Goal: Information Seeking & Learning: Learn about a topic

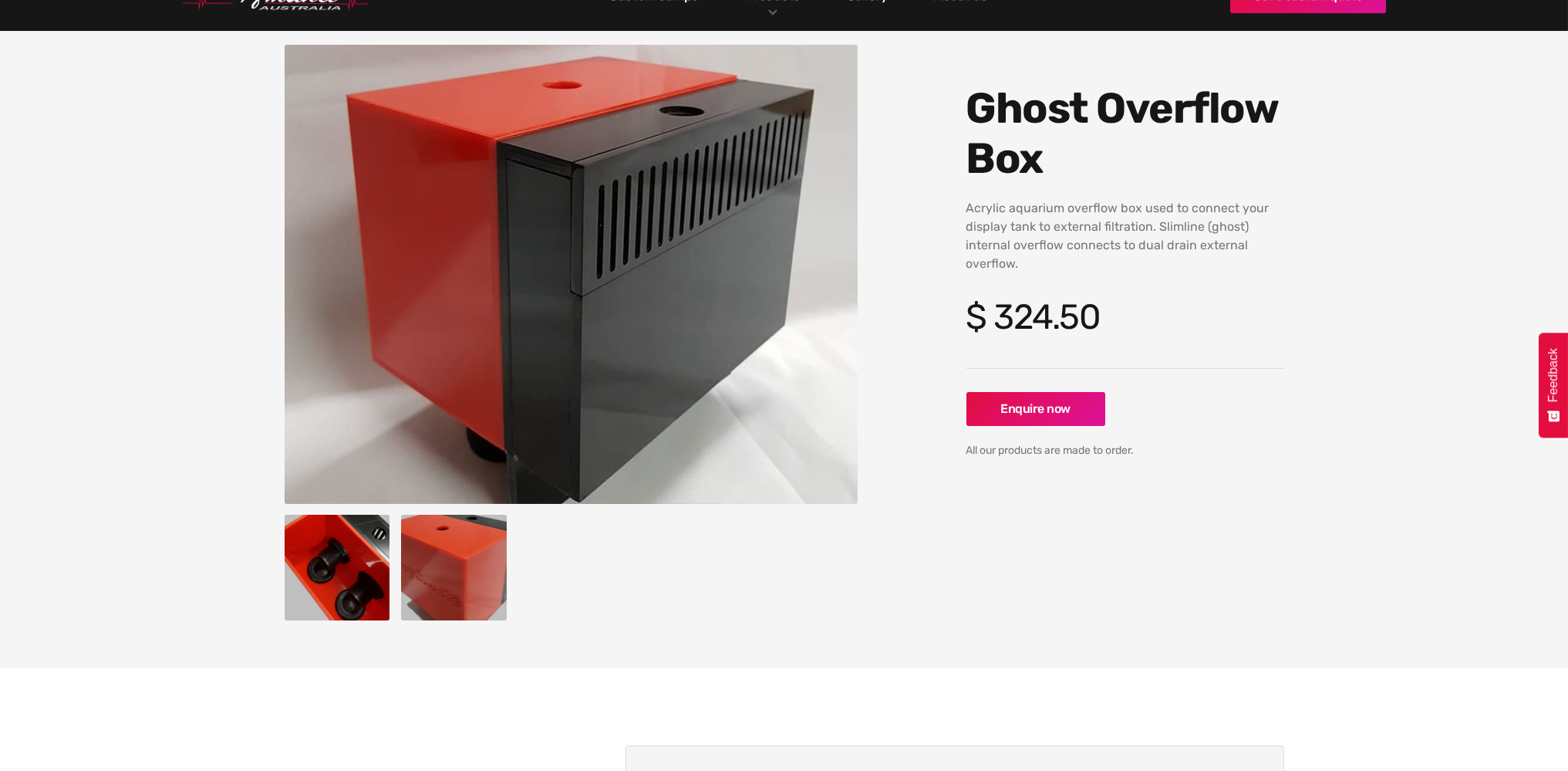
scroll to position [154, 0]
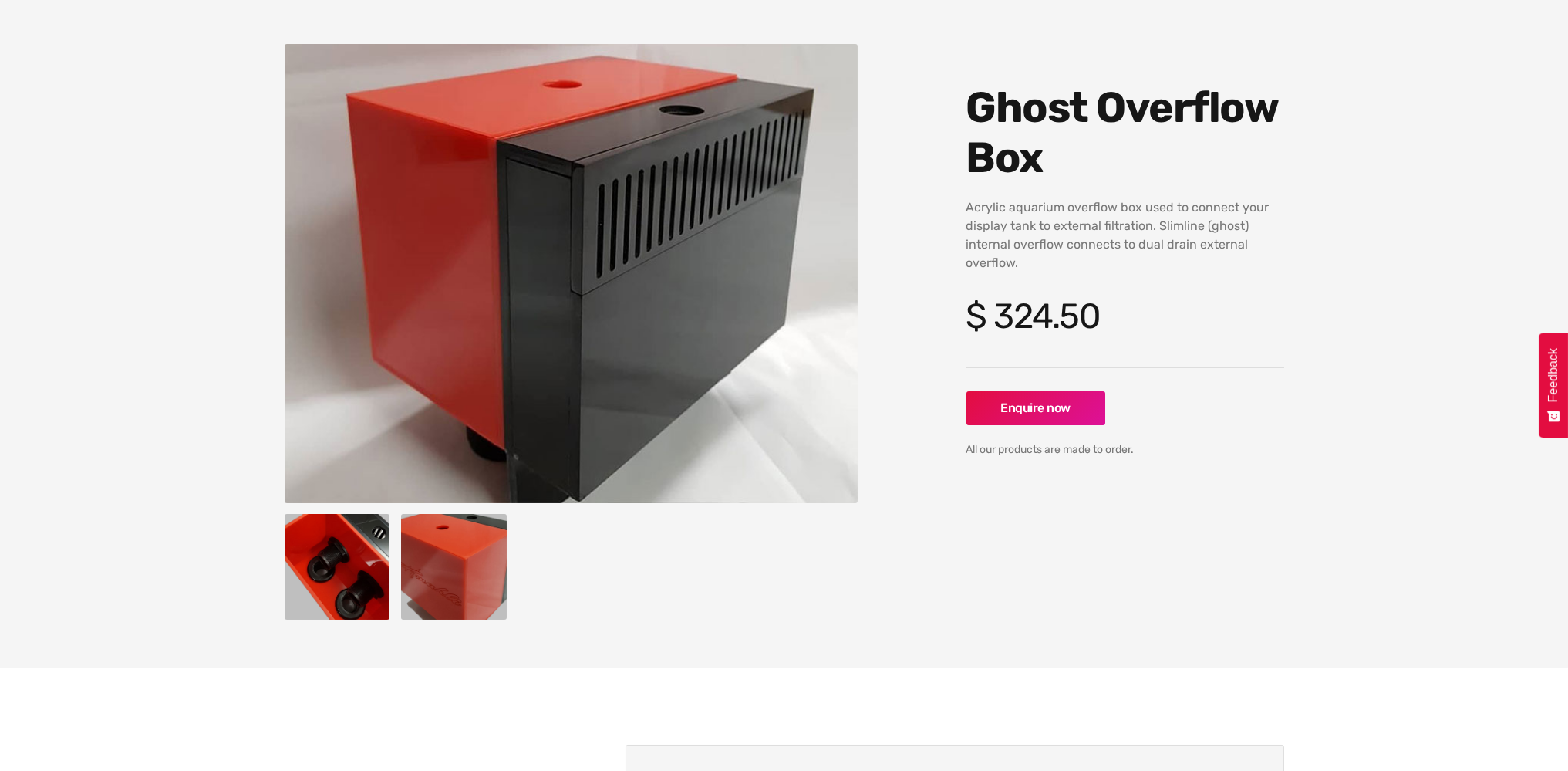
click at [348, 552] on img "open lightbox" at bounding box center [337, 566] width 106 height 106
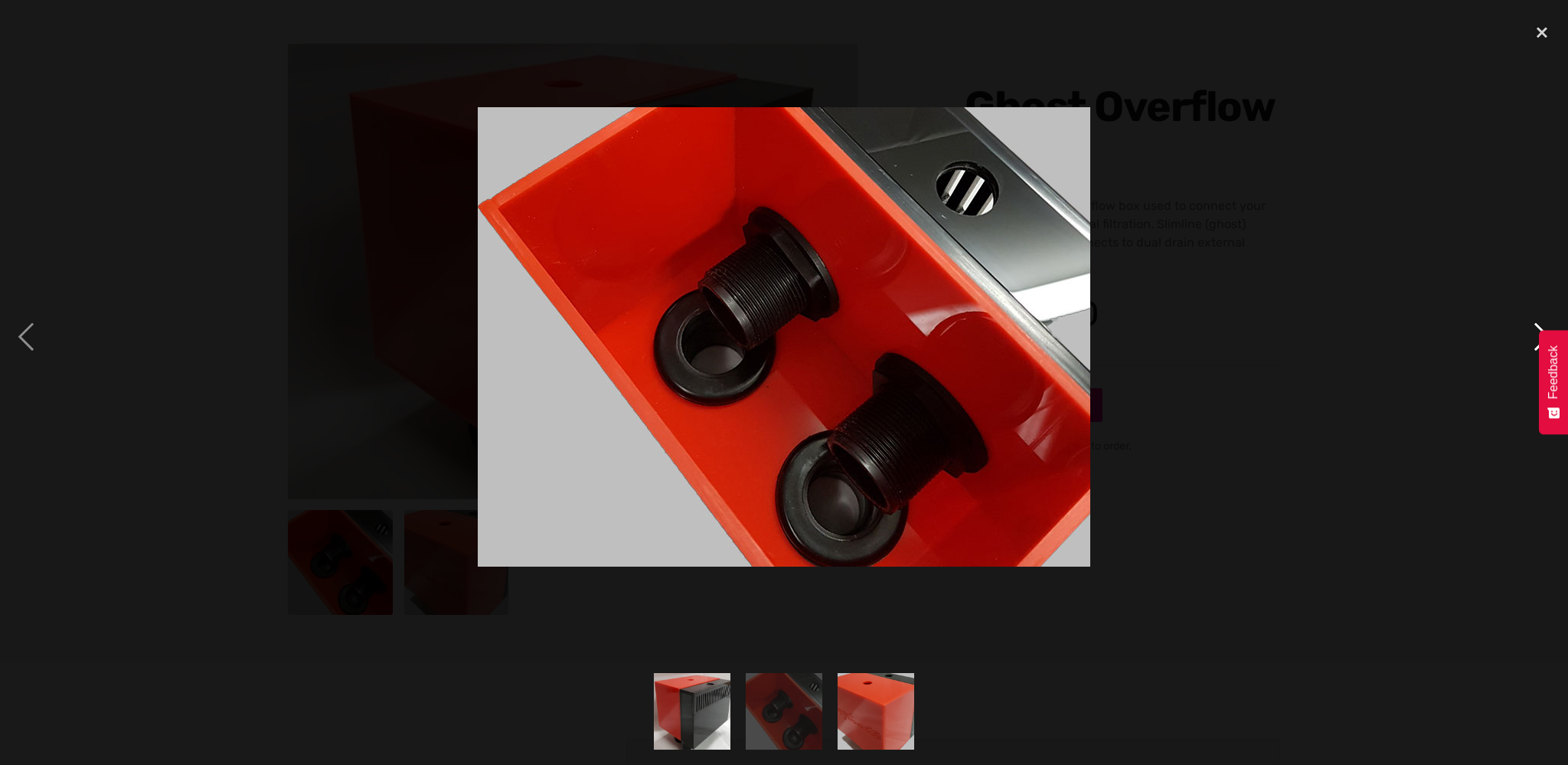
click at [1539, 322] on div "next image" at bounding box center [1542, 336] width 52 height 642
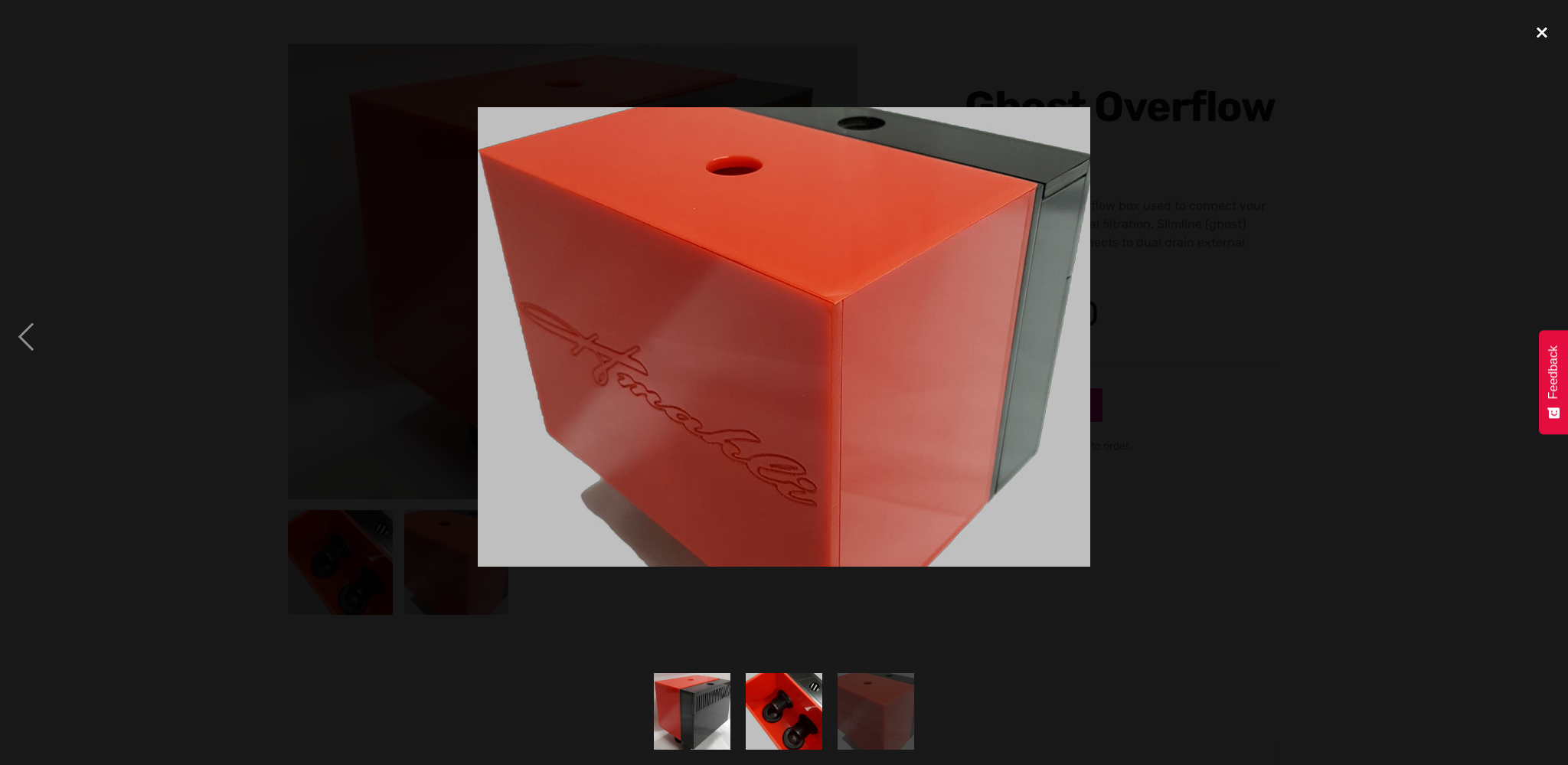
click at [1541, 33] on div "close lightbox" at bounding box center [1542, 32] width 52 height 34
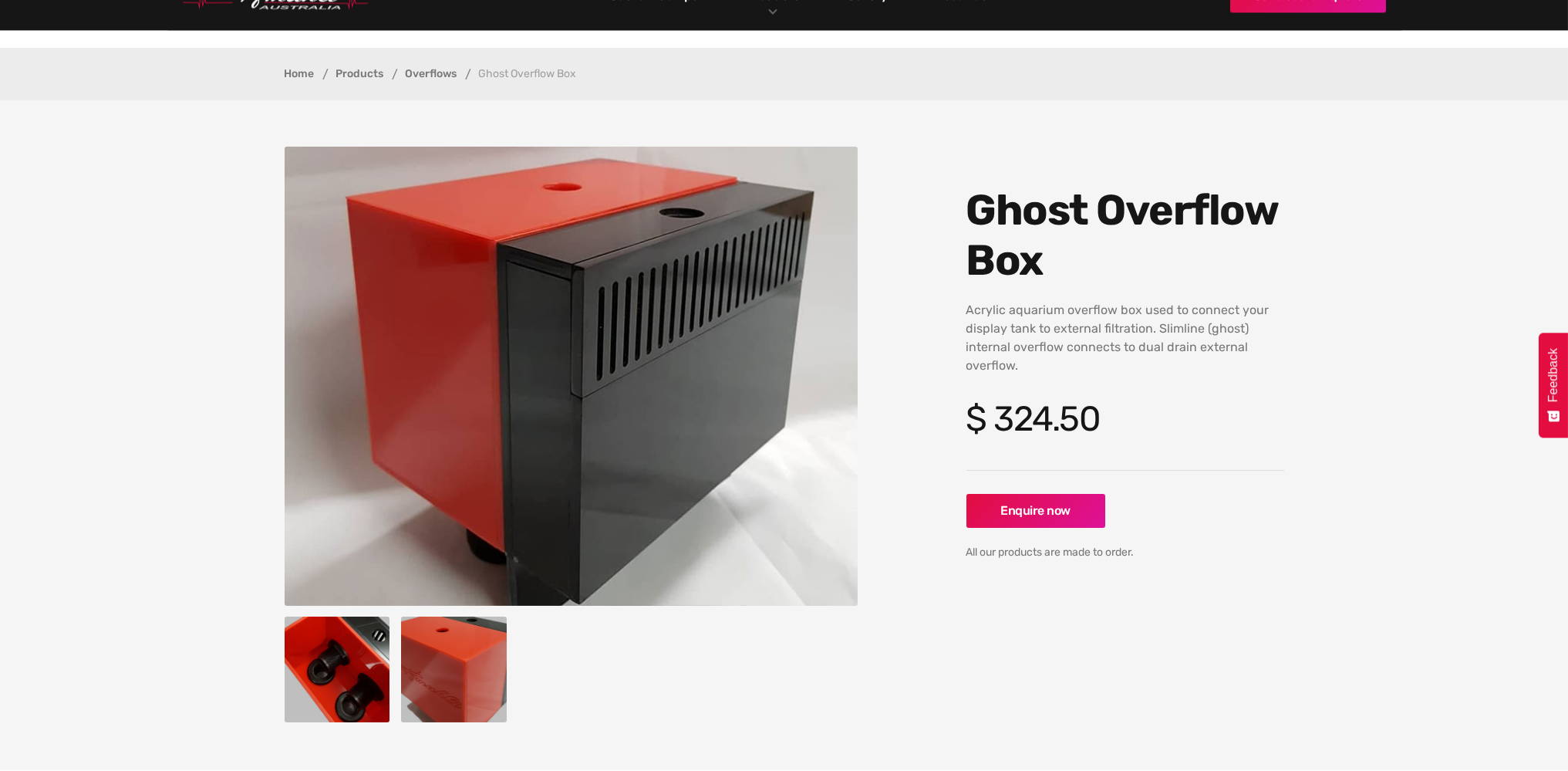
scroll to position [0, 0]
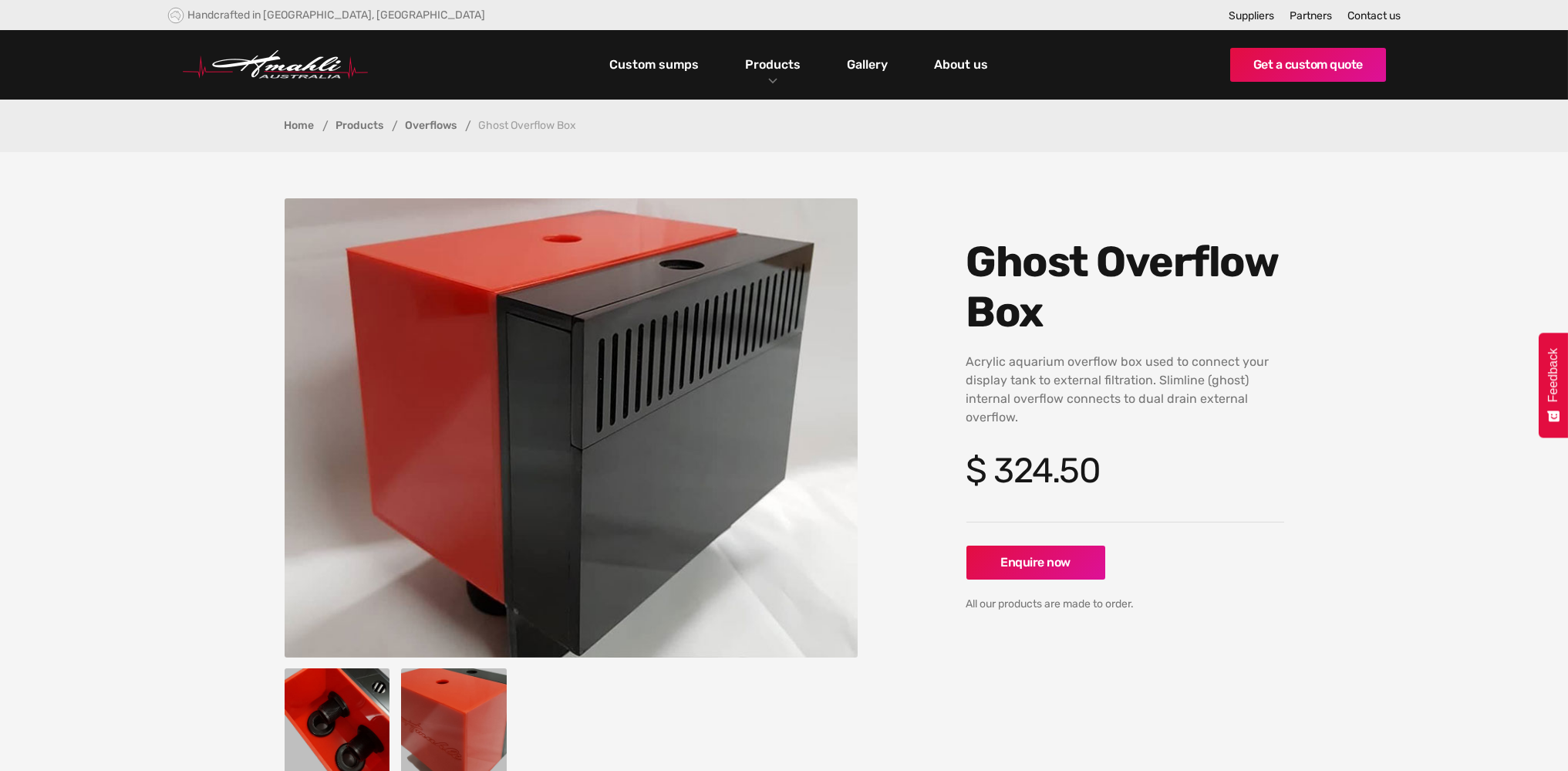
click at [439, 129] on link "Overflows" at bounding box center [431, 125] width 51 height 10
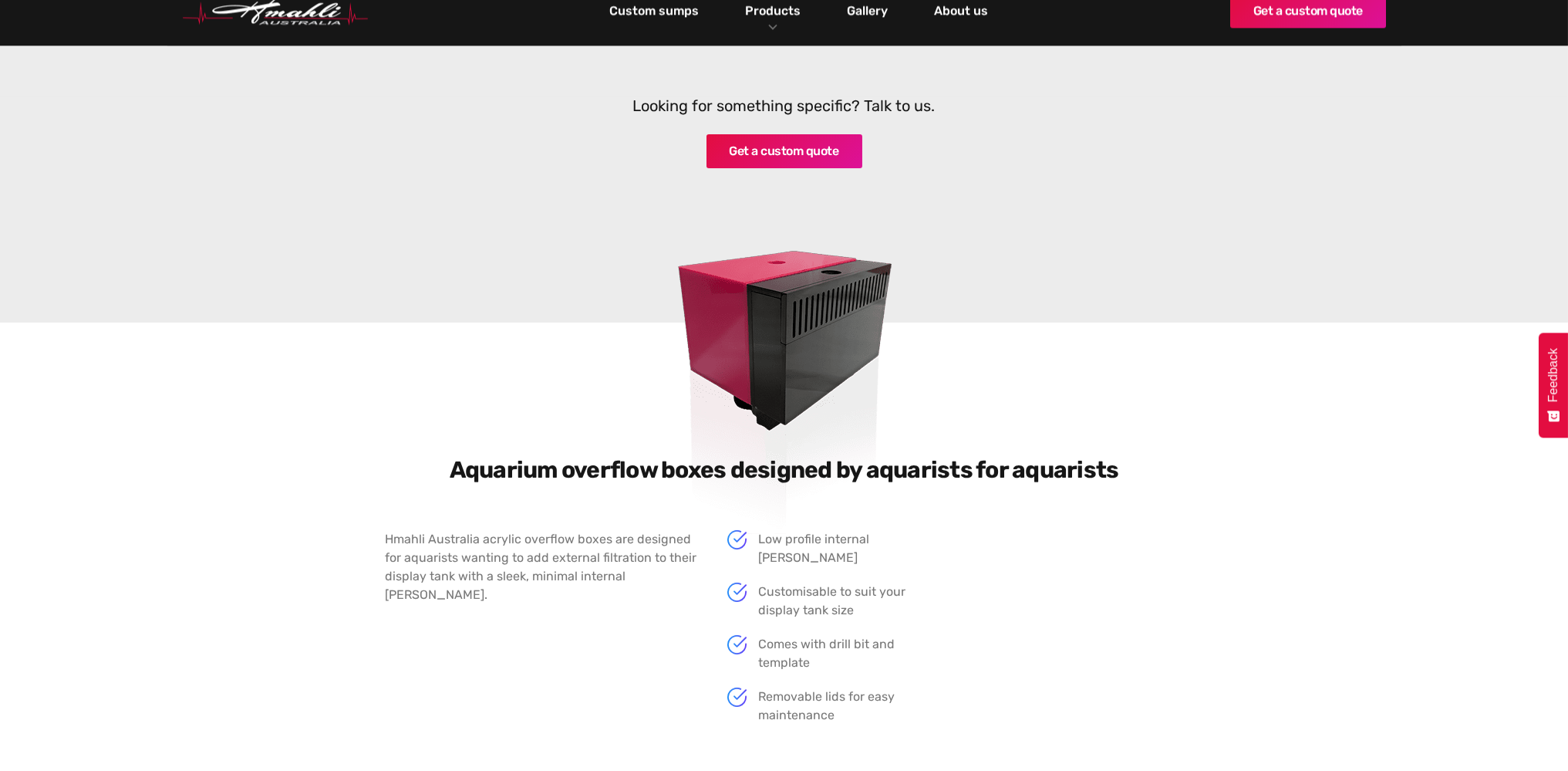
scroll to position [1003, 0]
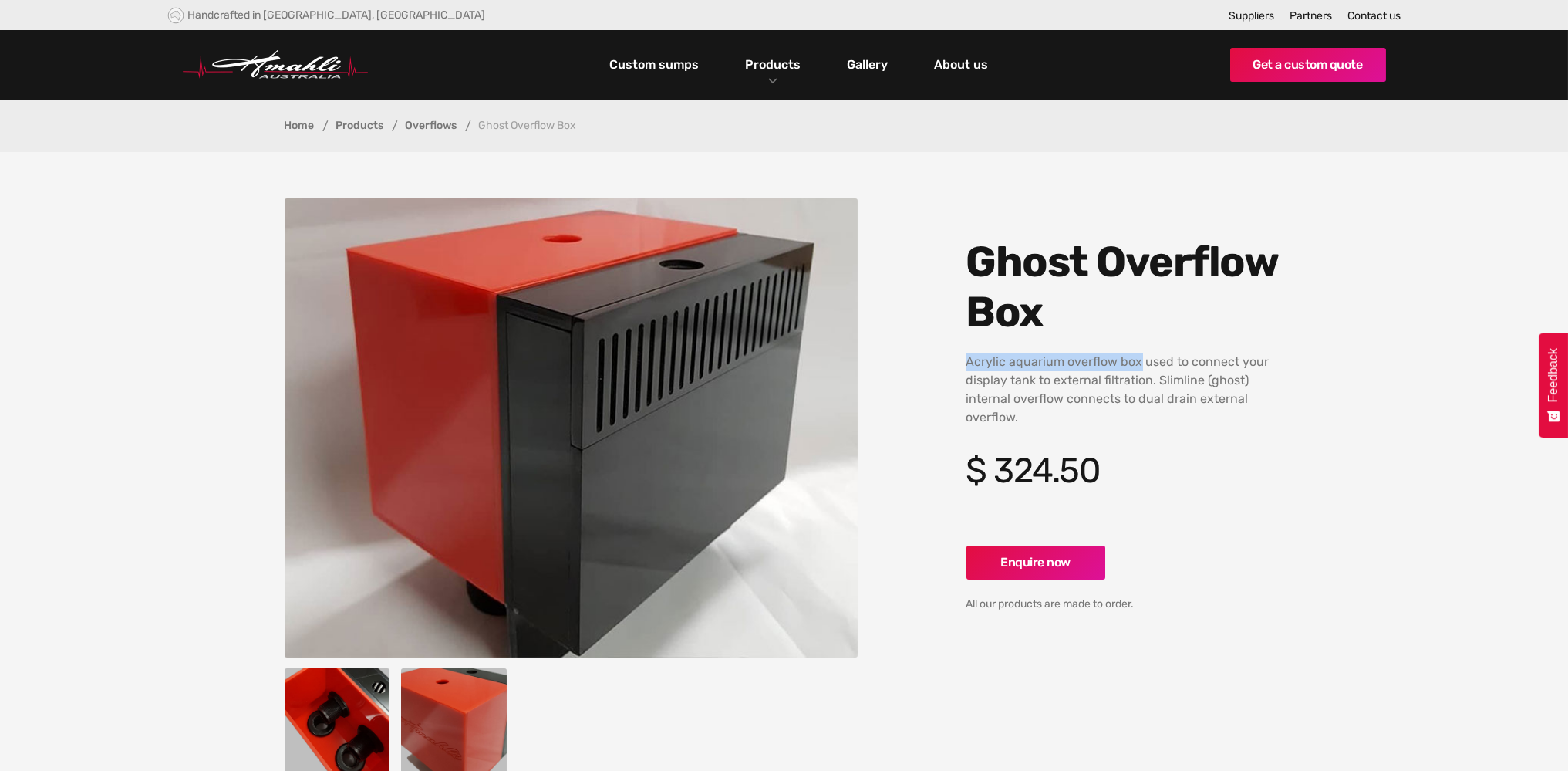
drag, startPoint x: 967, startPoint y: 362, endPoint x: 1130, endPoint y: 360, distance: 163.0
click at [1136, 359] on p "Acrylic aquarium overflow box used to connect your display tank to external fil…" at bounding box center [1126, 389] width 318 height 74
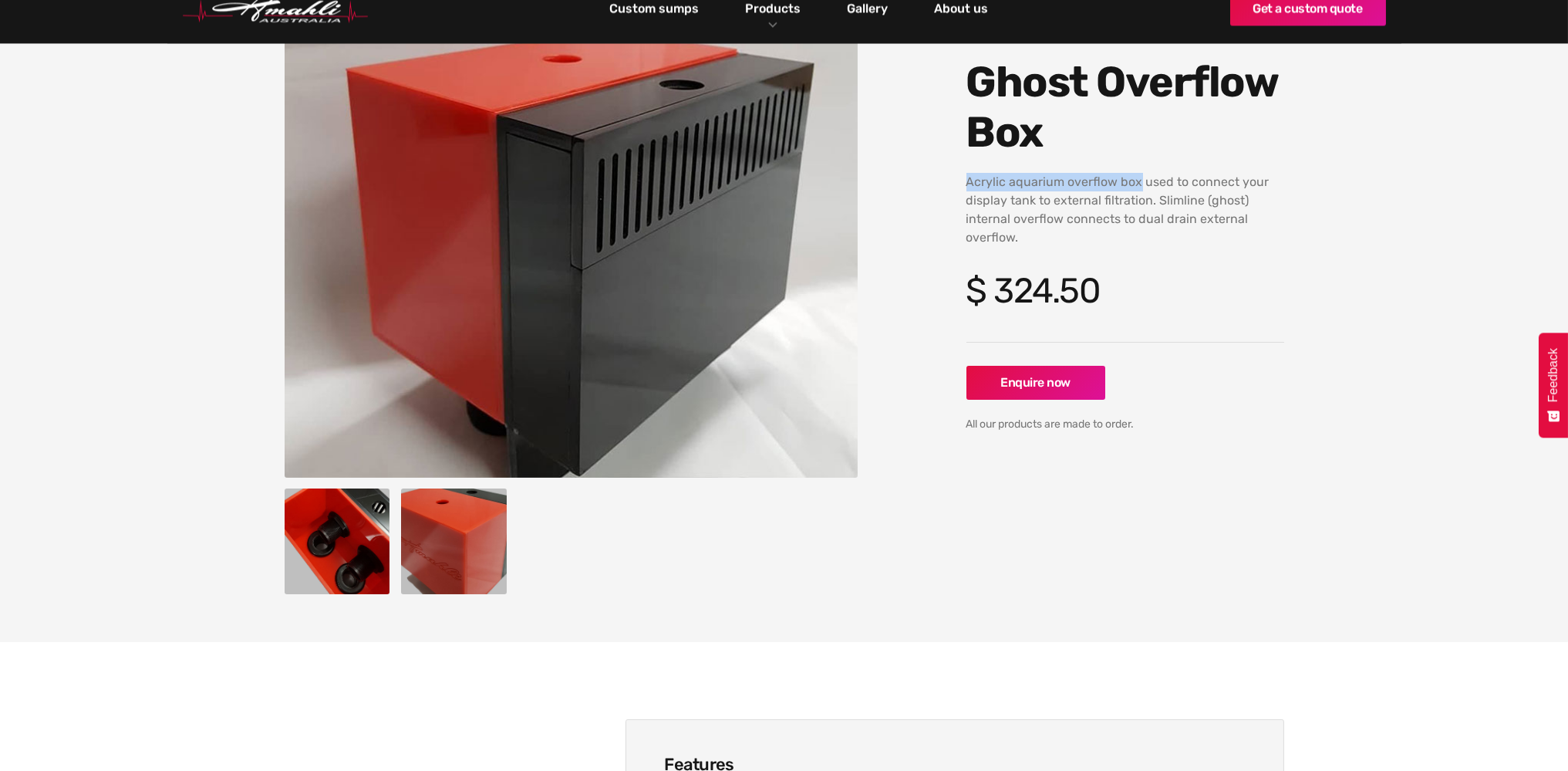
scroll to position [231, 0]
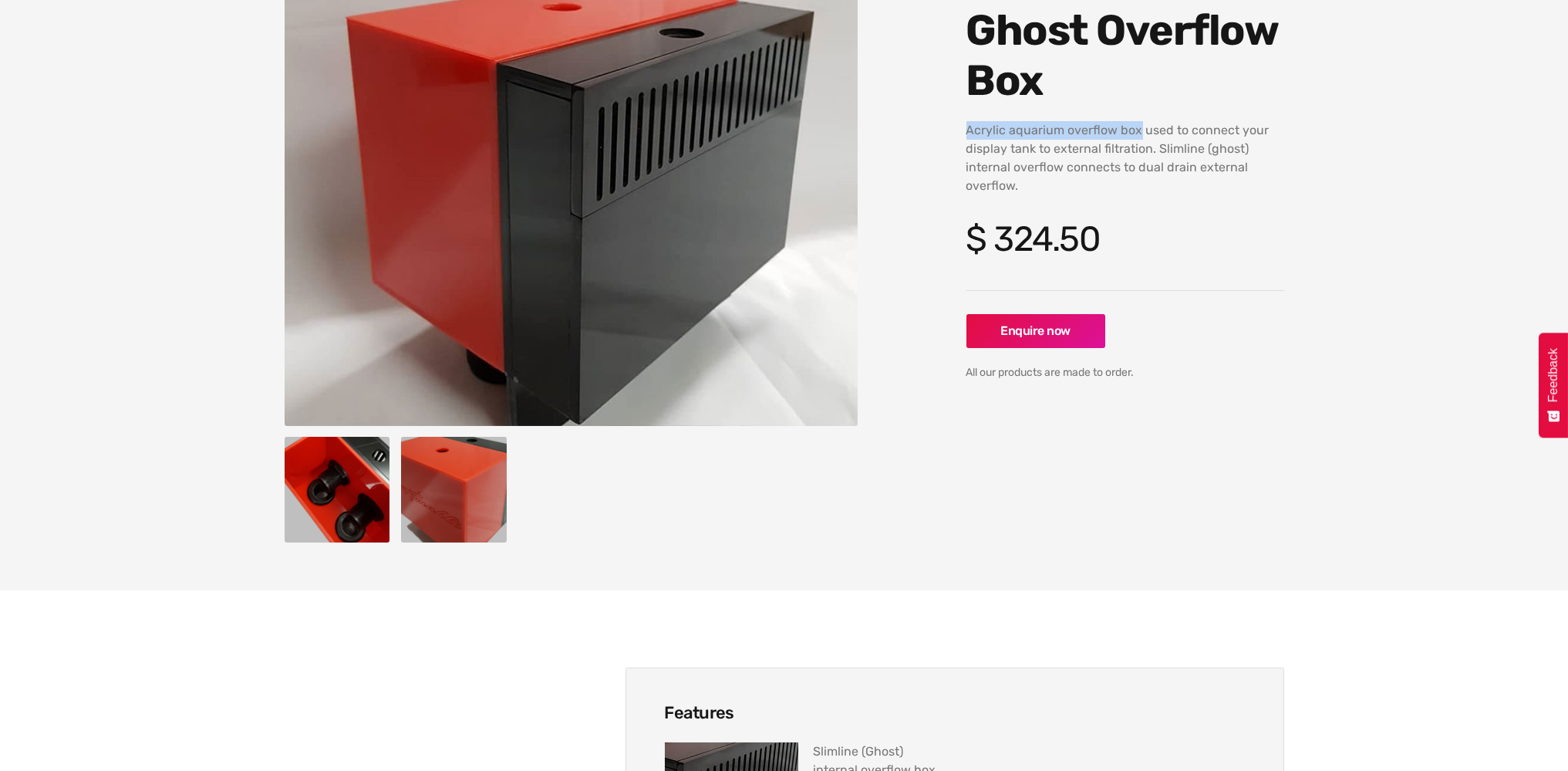
click at [433, 463] on img "open lightbox" at bounding box center [454, 489] width 106 height 106
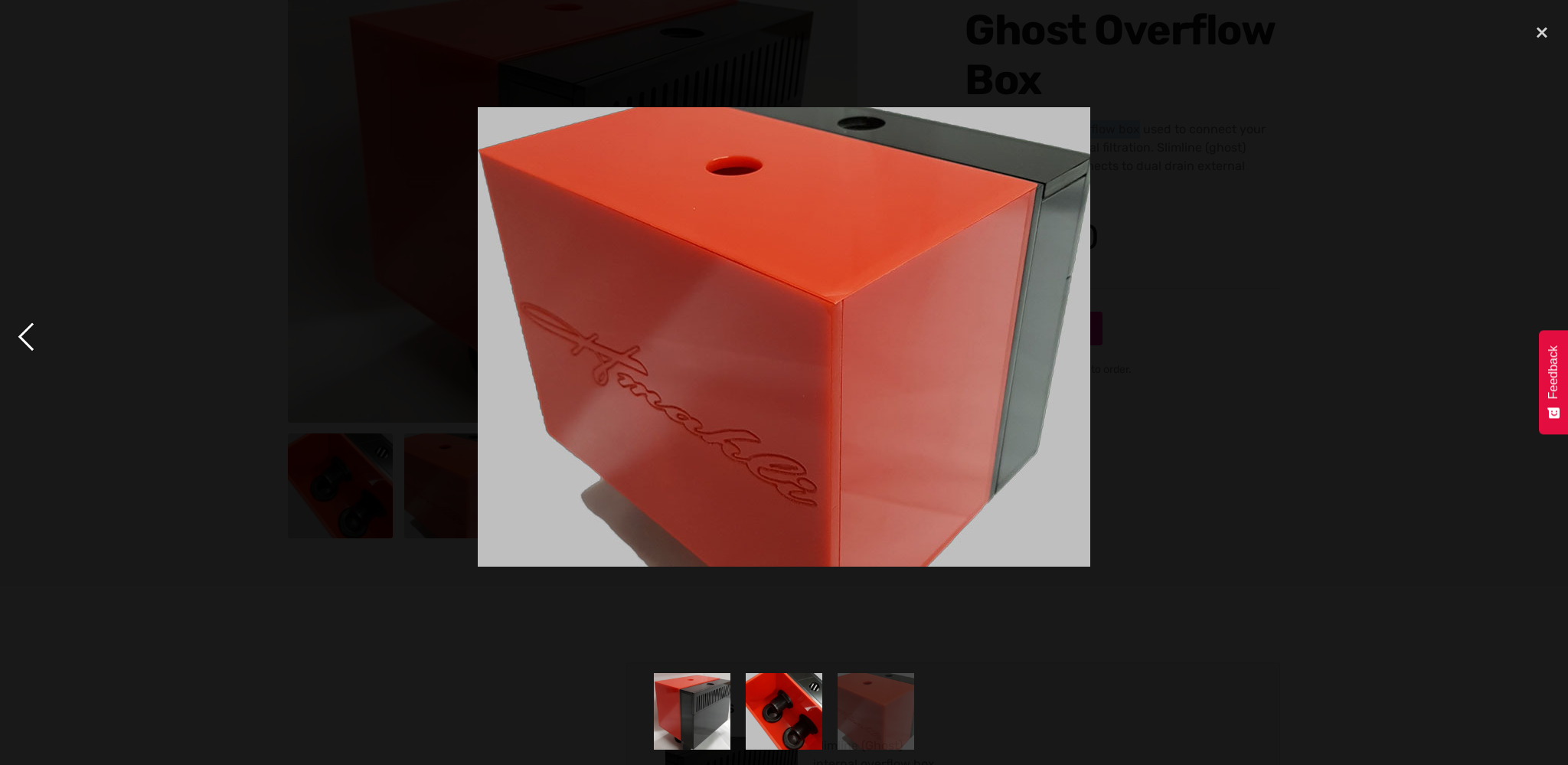
click at [24, 333] on div "previous image" at bounding box center [26, 336] width 52 height 642
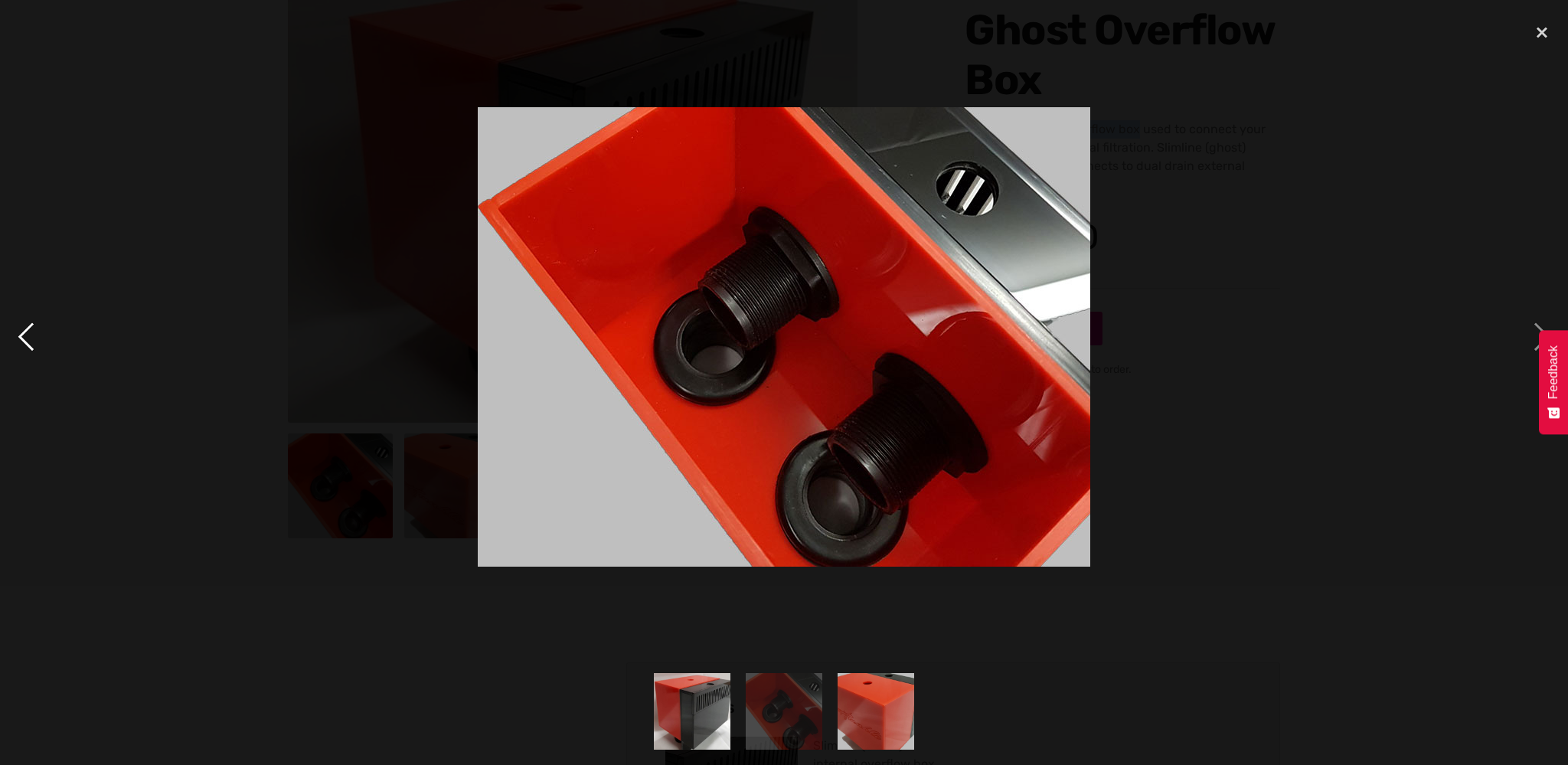
click at [20, 335] on div "previous image" at bounding box center [26, 336] width 52 height 642
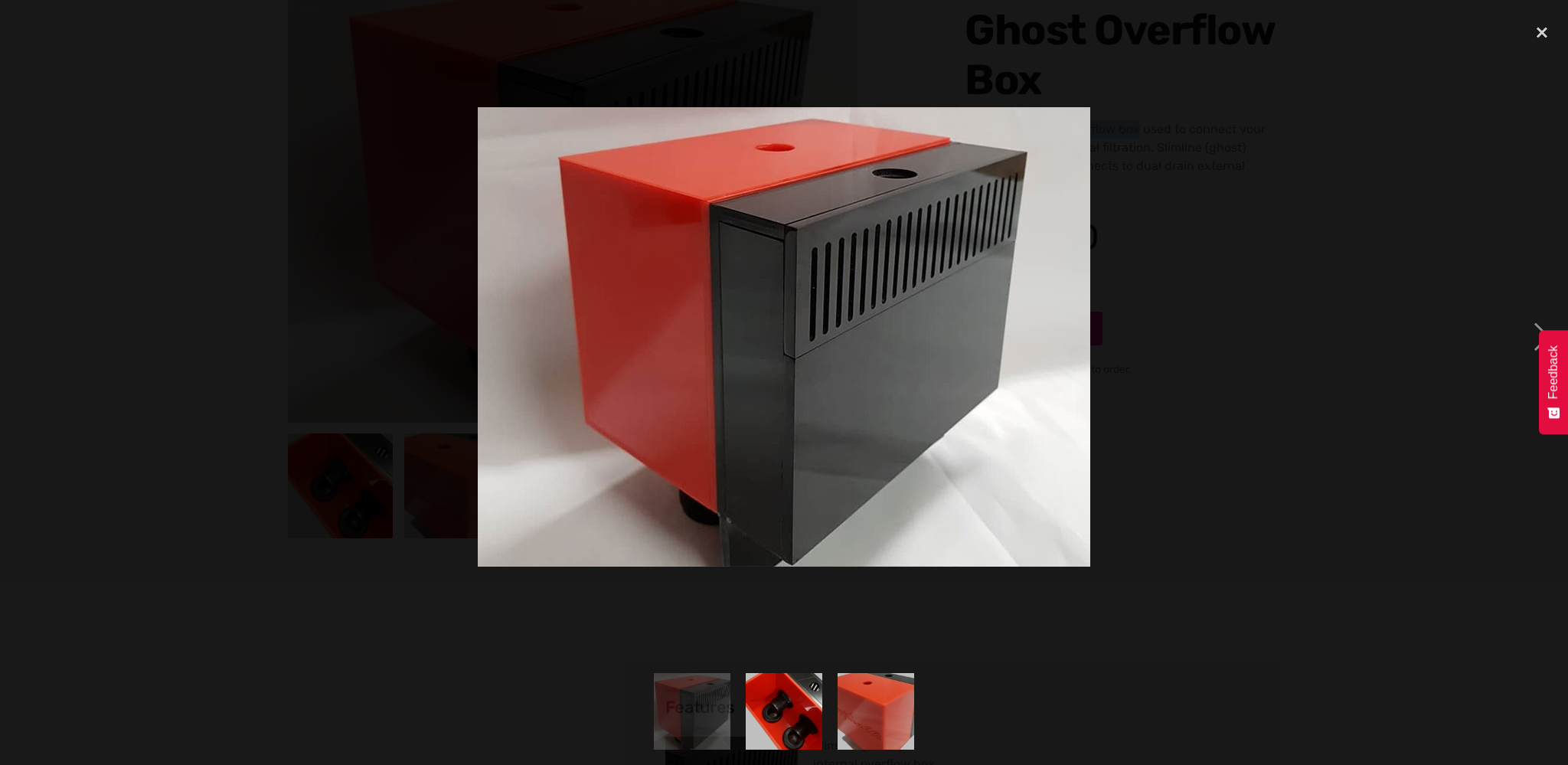
click at [20, 335] on div "previous image" at bounding box center [26, 336] width 52 height 642
click at [1535, 323] on div "next image" at bounding box center [1542, 336] width 52 height 642
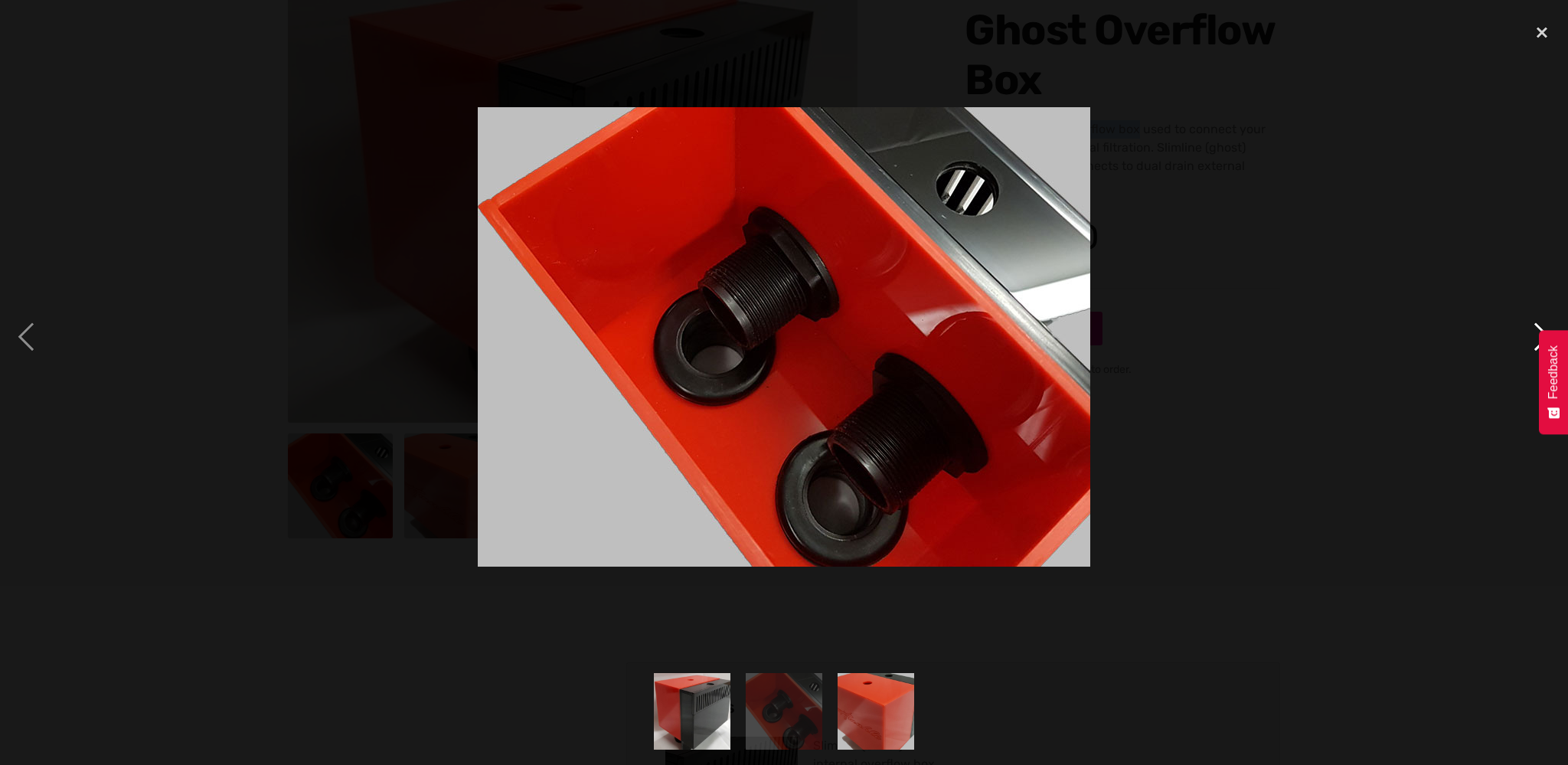
click at [1538, 323] on div "next image" at bounding box center [1542, 336] width 52 height 642
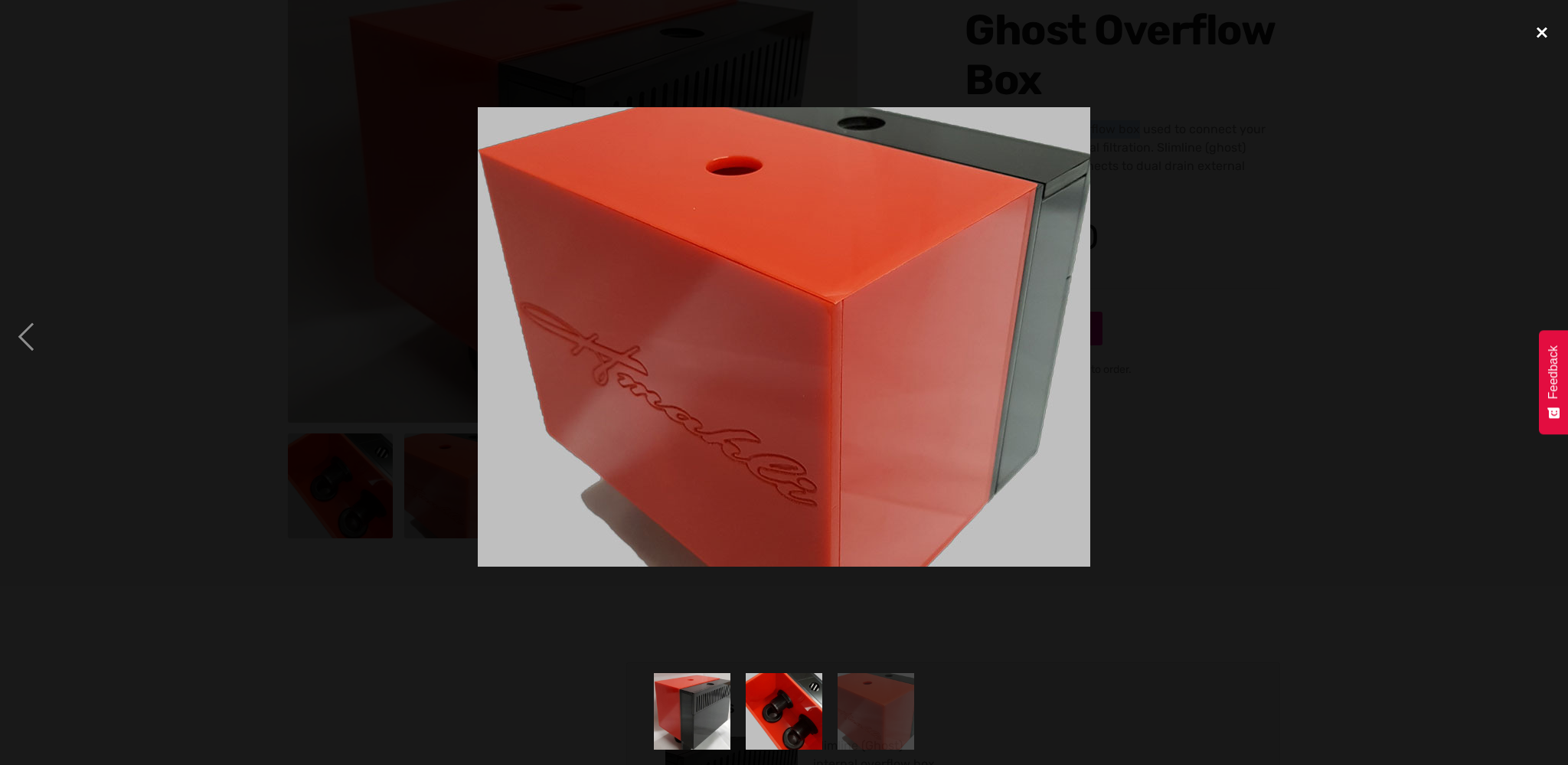
click at [1542, 27] on div "close lightbox" at bounding box center [1542, 32] width 52 height 34
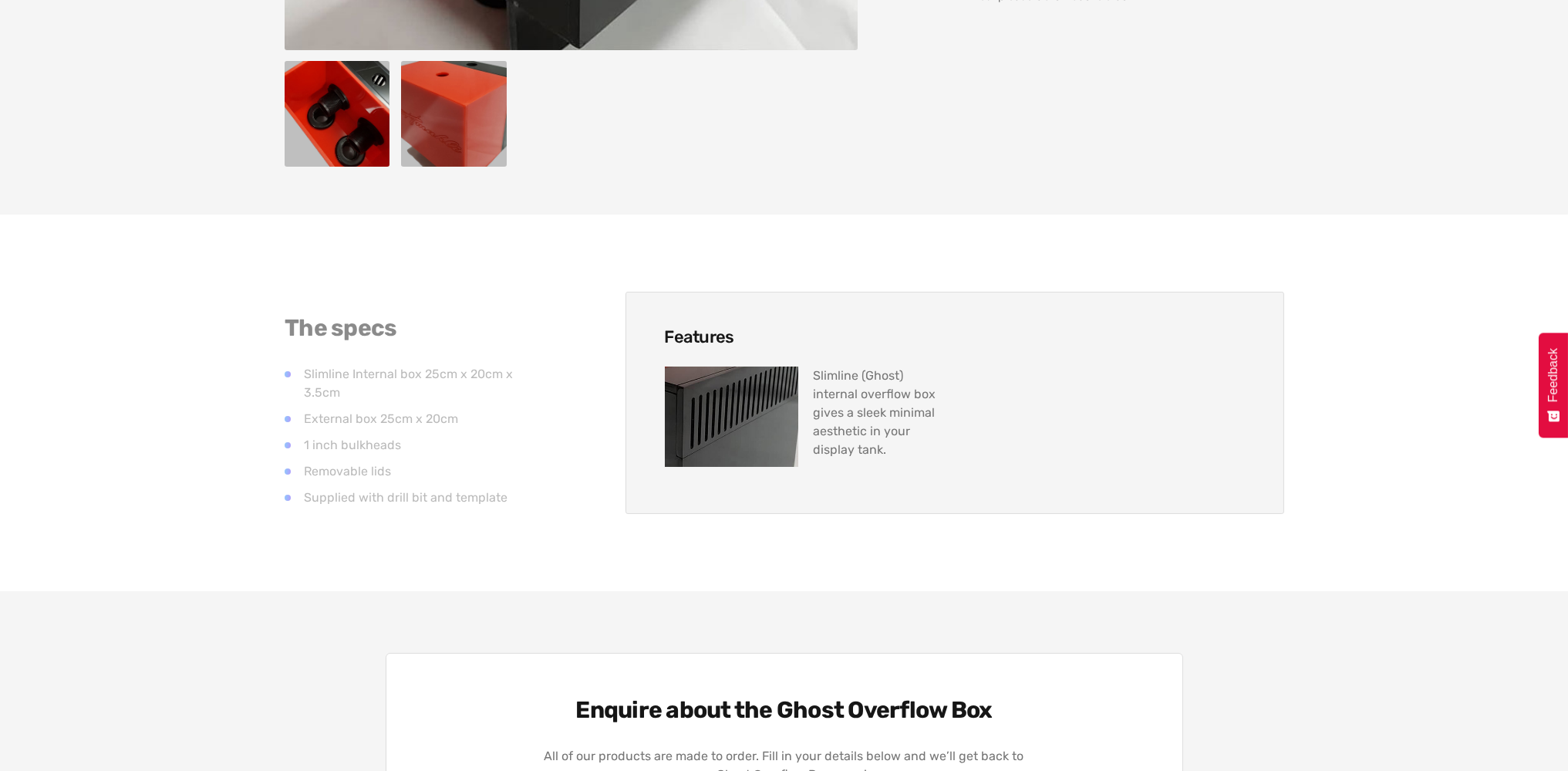
scroll to position [618, 0]
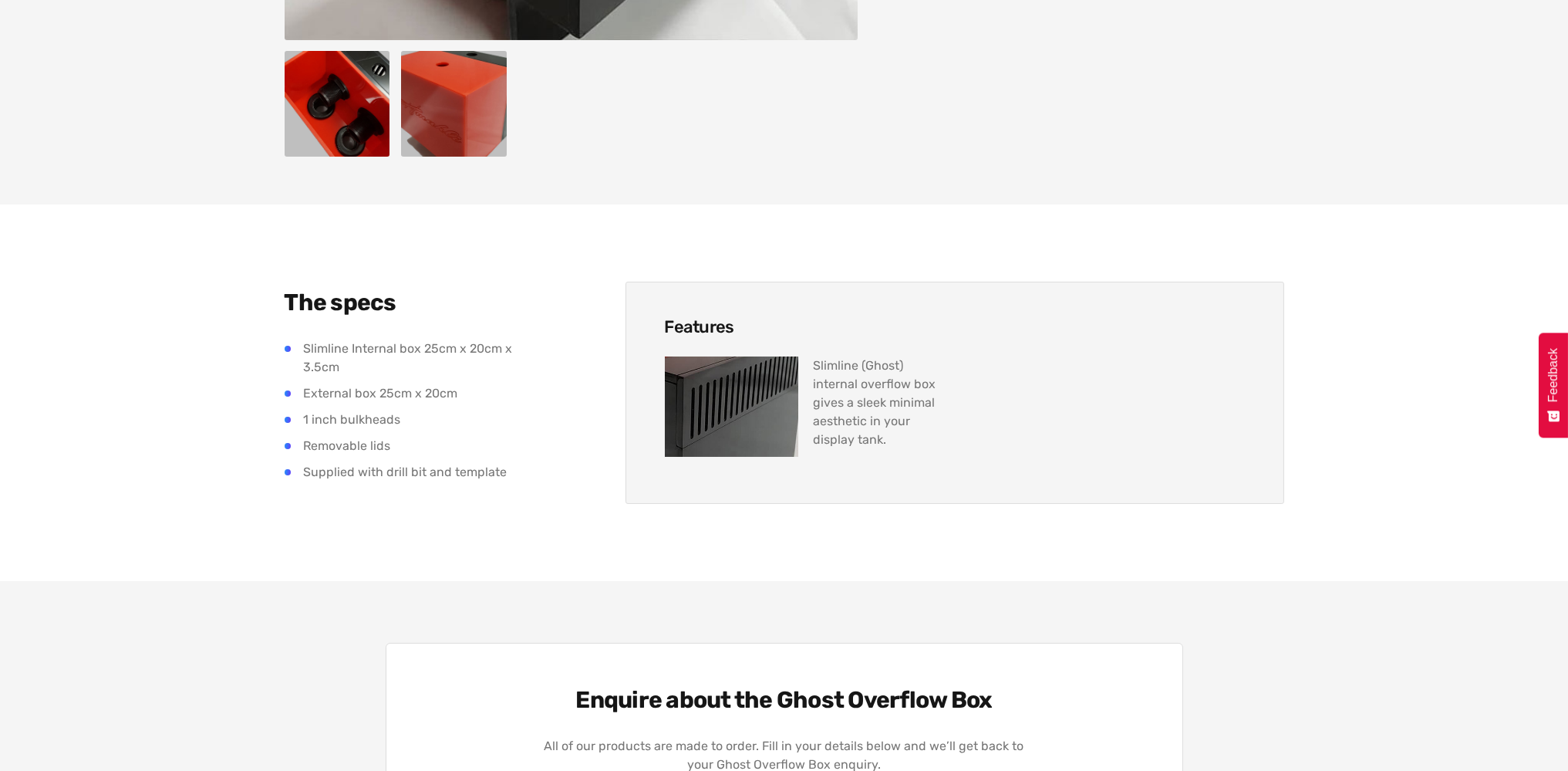
click at [760, 386] on img at bounding box center [732, 406] width 133 height 100
click at [858, 370] on p "Slimline (Ghost) internal overflow box gives a sleek minimal aesthetic in your …" at bounding box center [880, 406] width 133 height 100
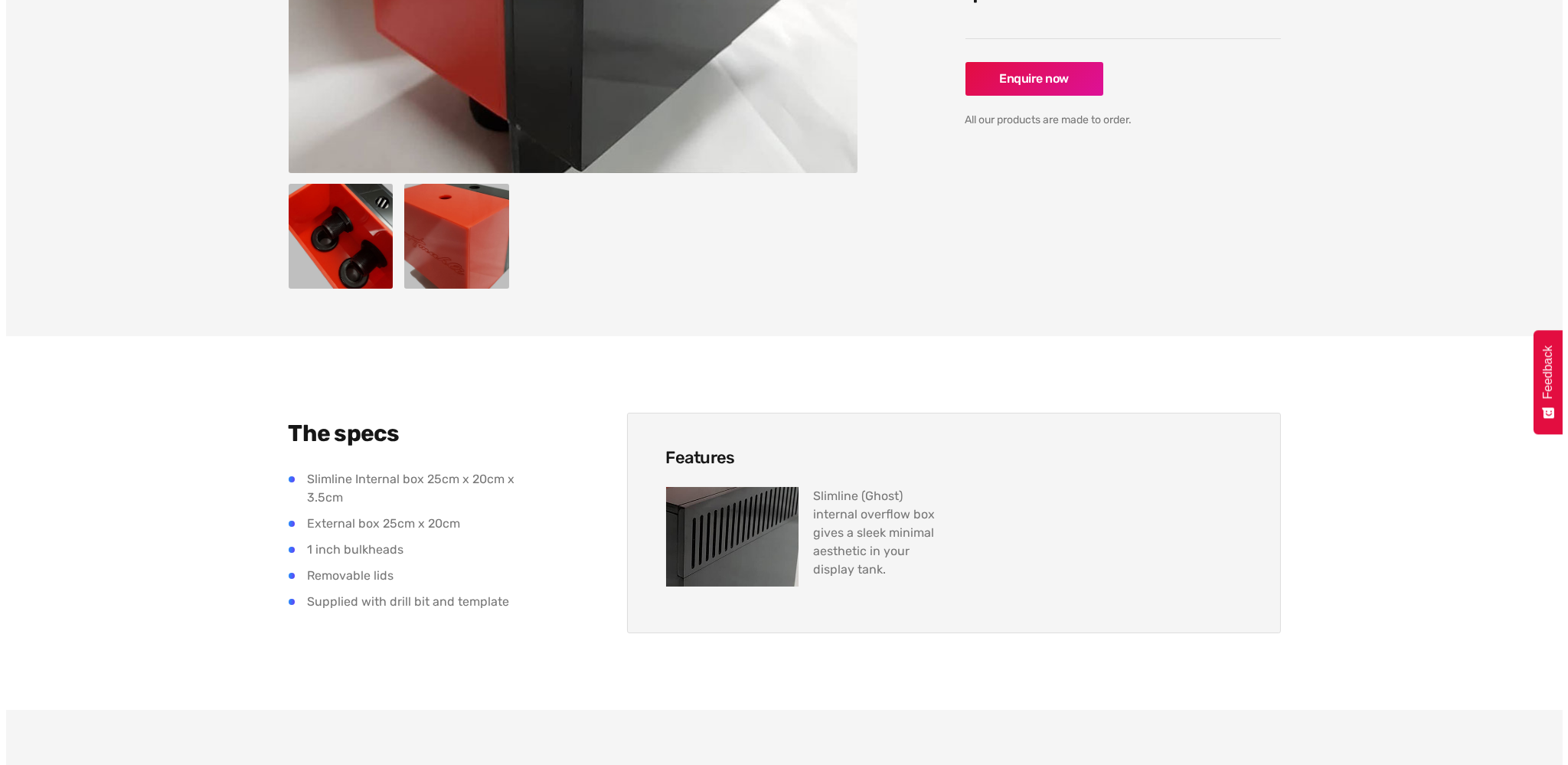
scroll to position [459, 0]
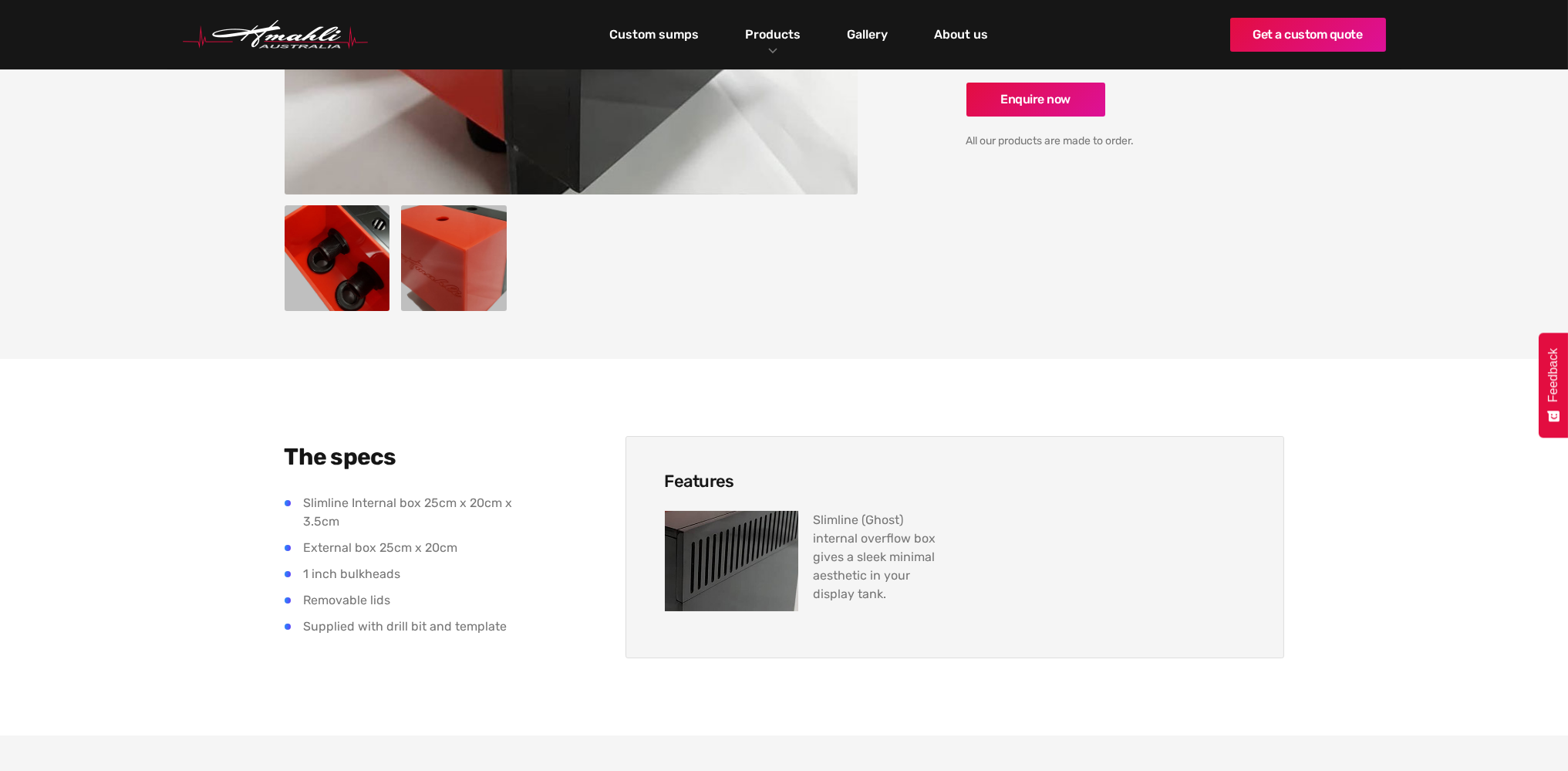
click at [364, 256] on img "open lightbox" at bounding box center [337, 258] width 106 height 106
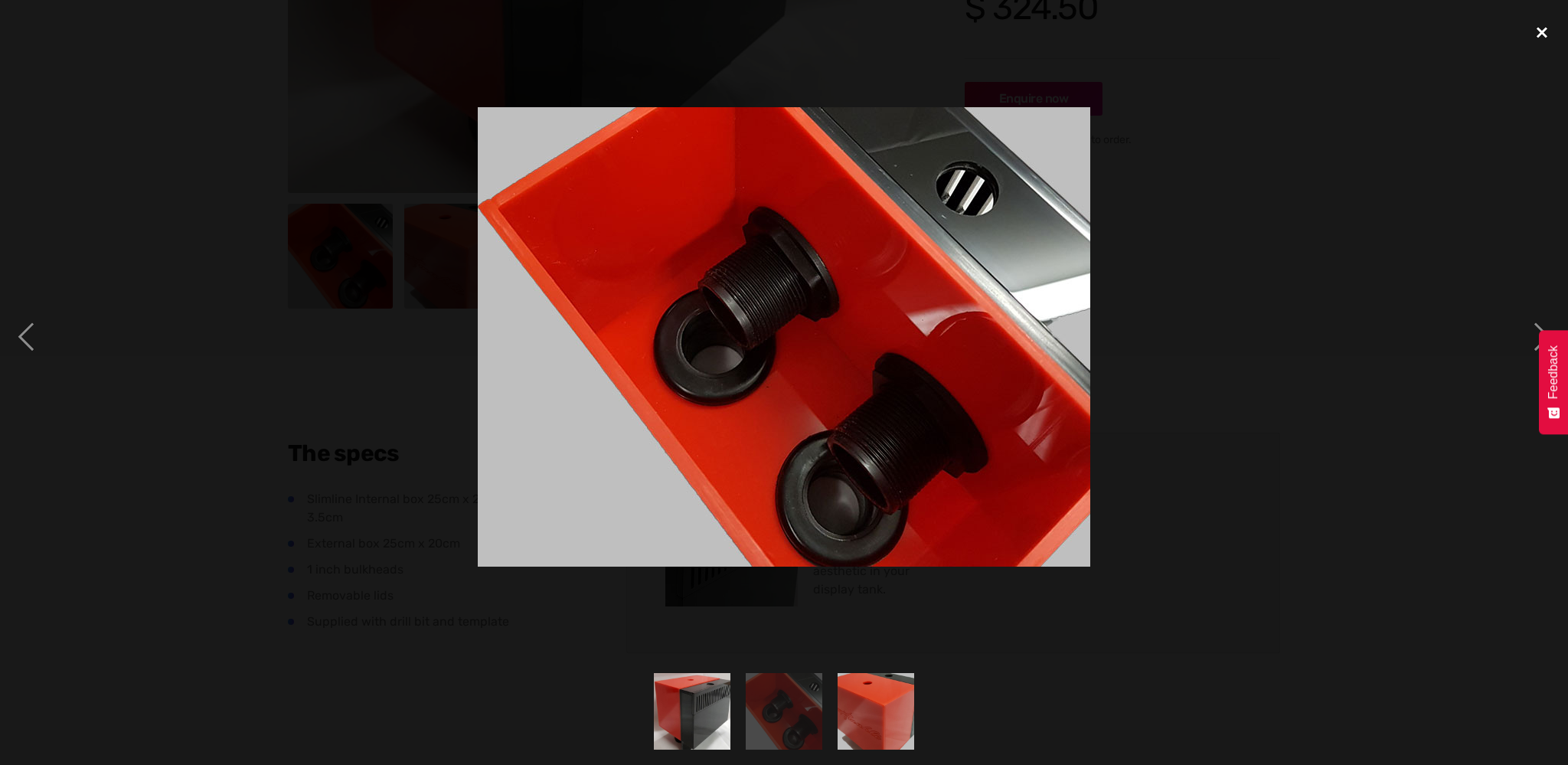
click at [1547, 30] on div "close lightbox" at bounding box center [1542, 32] width 52 height 34
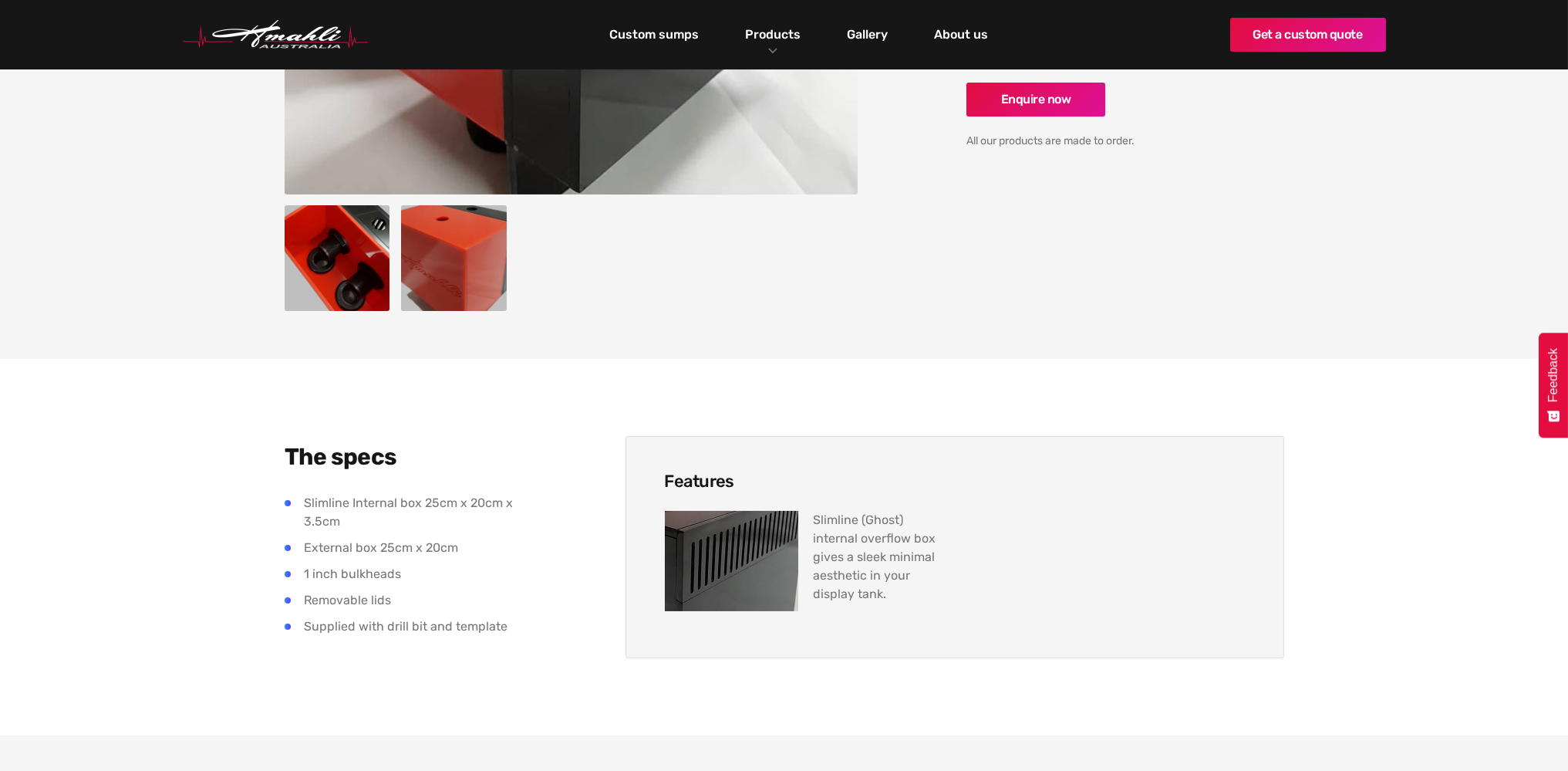
click at [449, 247] on img "open lightbox" at bounding box center [454, 258] width 106 height 106
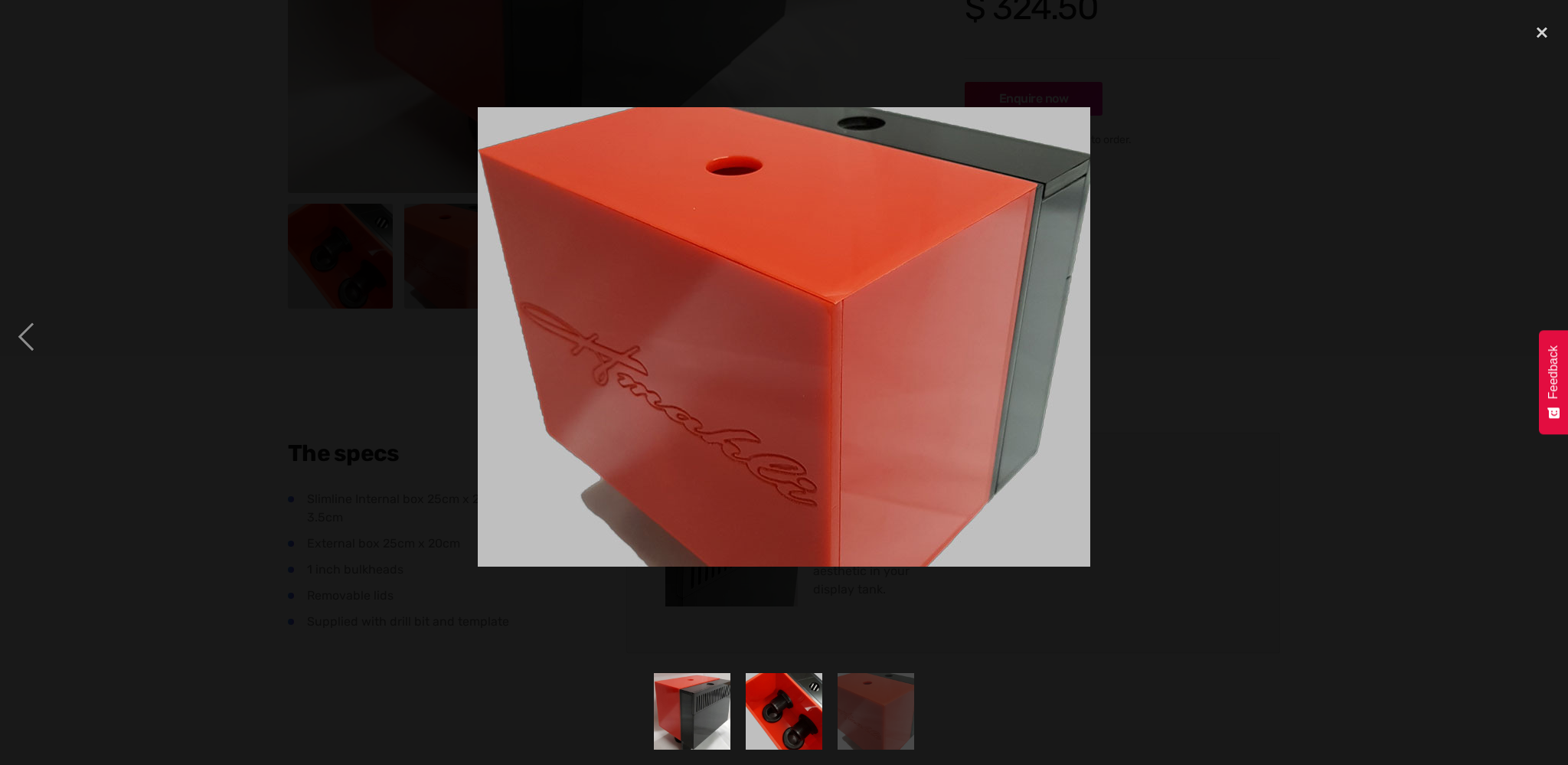
click at [840, 267] on img at bounding box center [784, 336] width 613 height 459
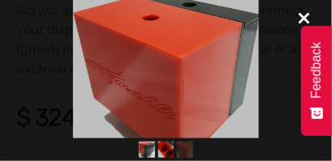
click at [304, 15] on div "close lightbox" at bounding box center [303, 18] width 55 height 36
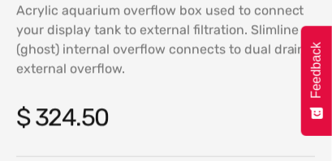
scroll to position [294, 0]
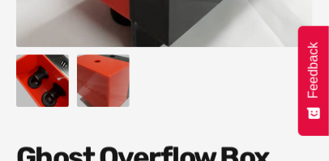
click at [49, 82] on img "open lightbox" at bounding box center [42, 80] width 53 height 53
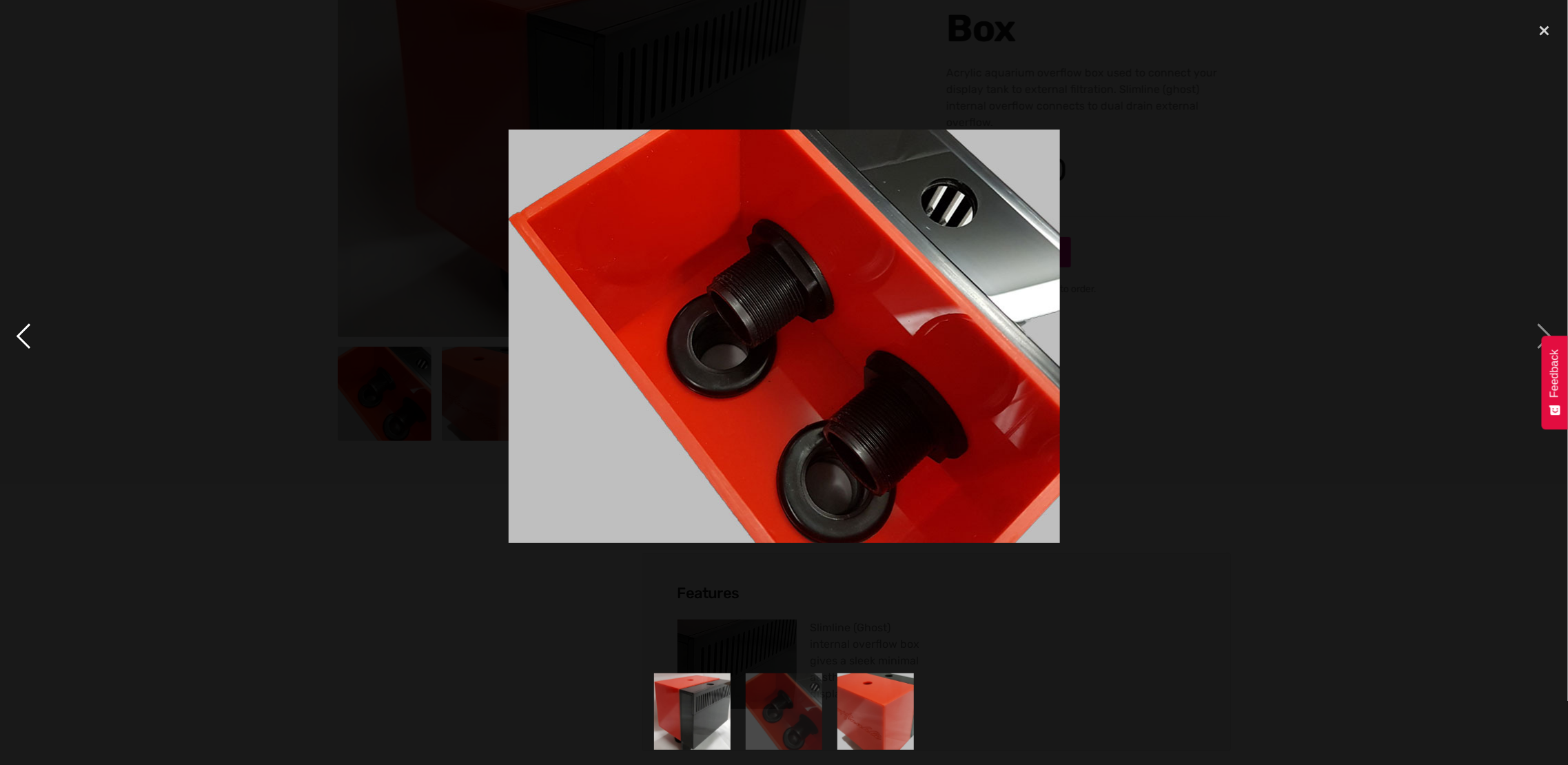
click at [16, 337] on div "previous image" at bounding box center [23, 337] width 47 height 643
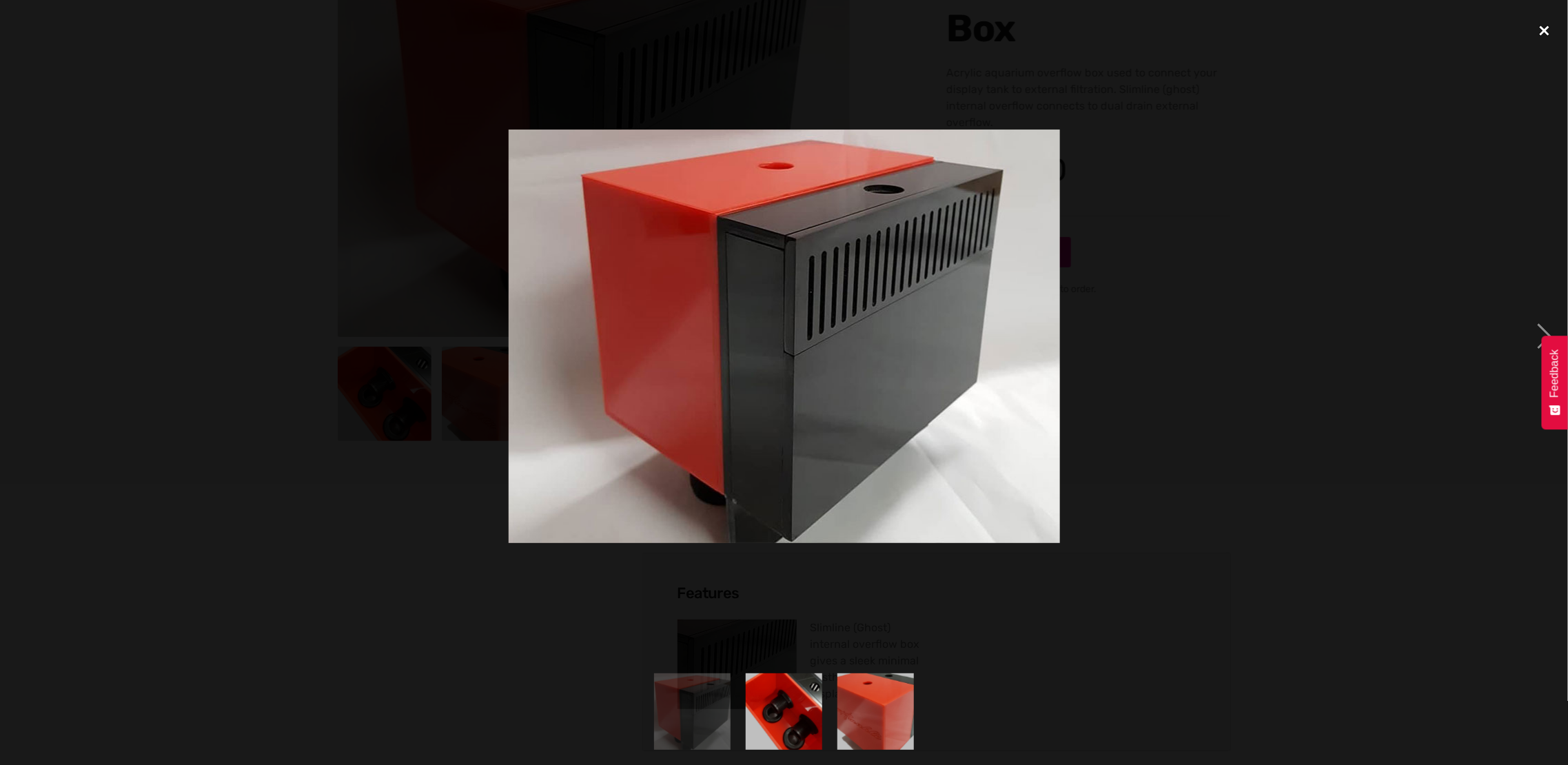
click at [1400, 33] on div "close lightbox" at bounding box center [1544, 31] width 47 height 31
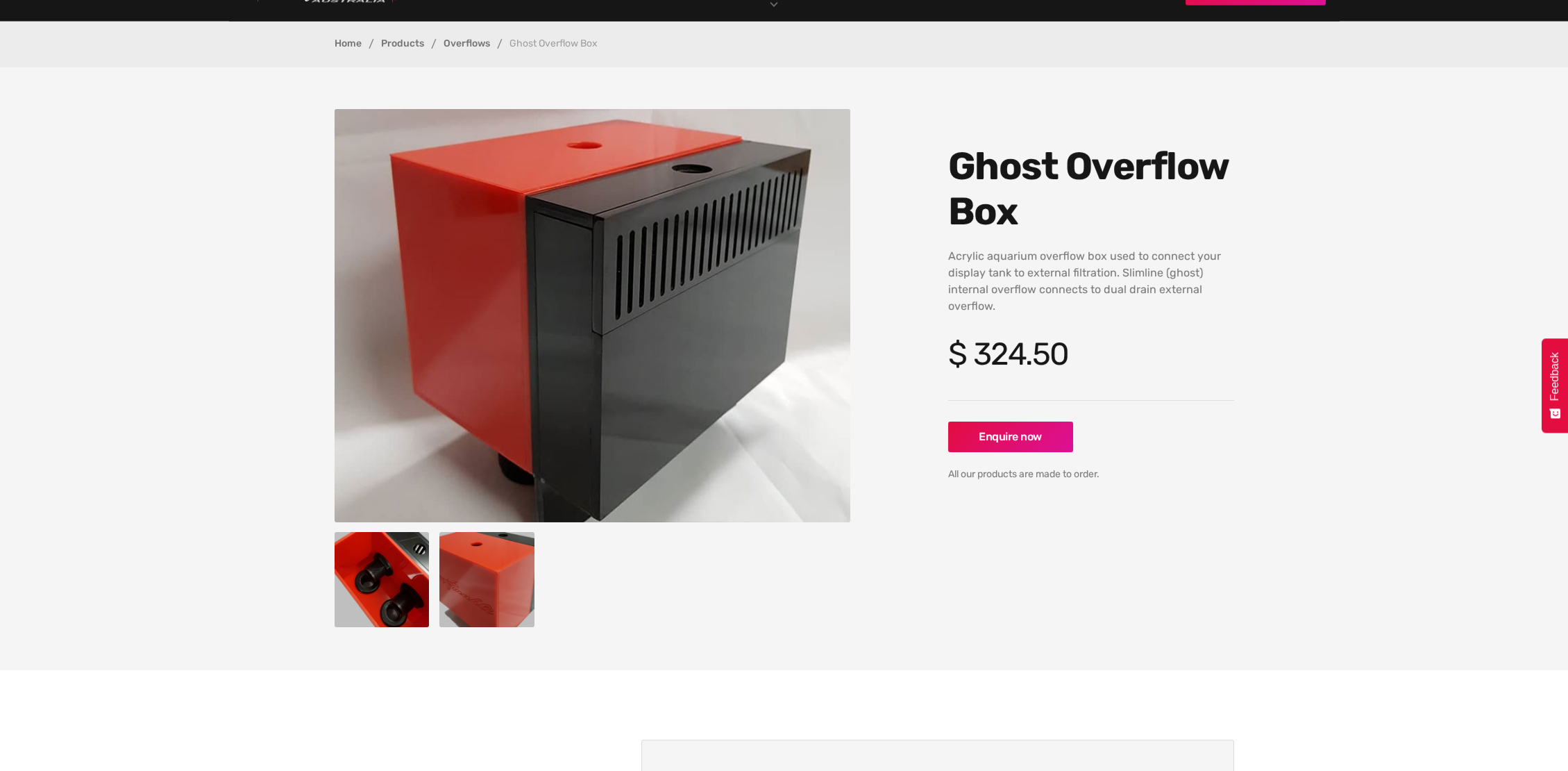
scroll to position [98, 0]
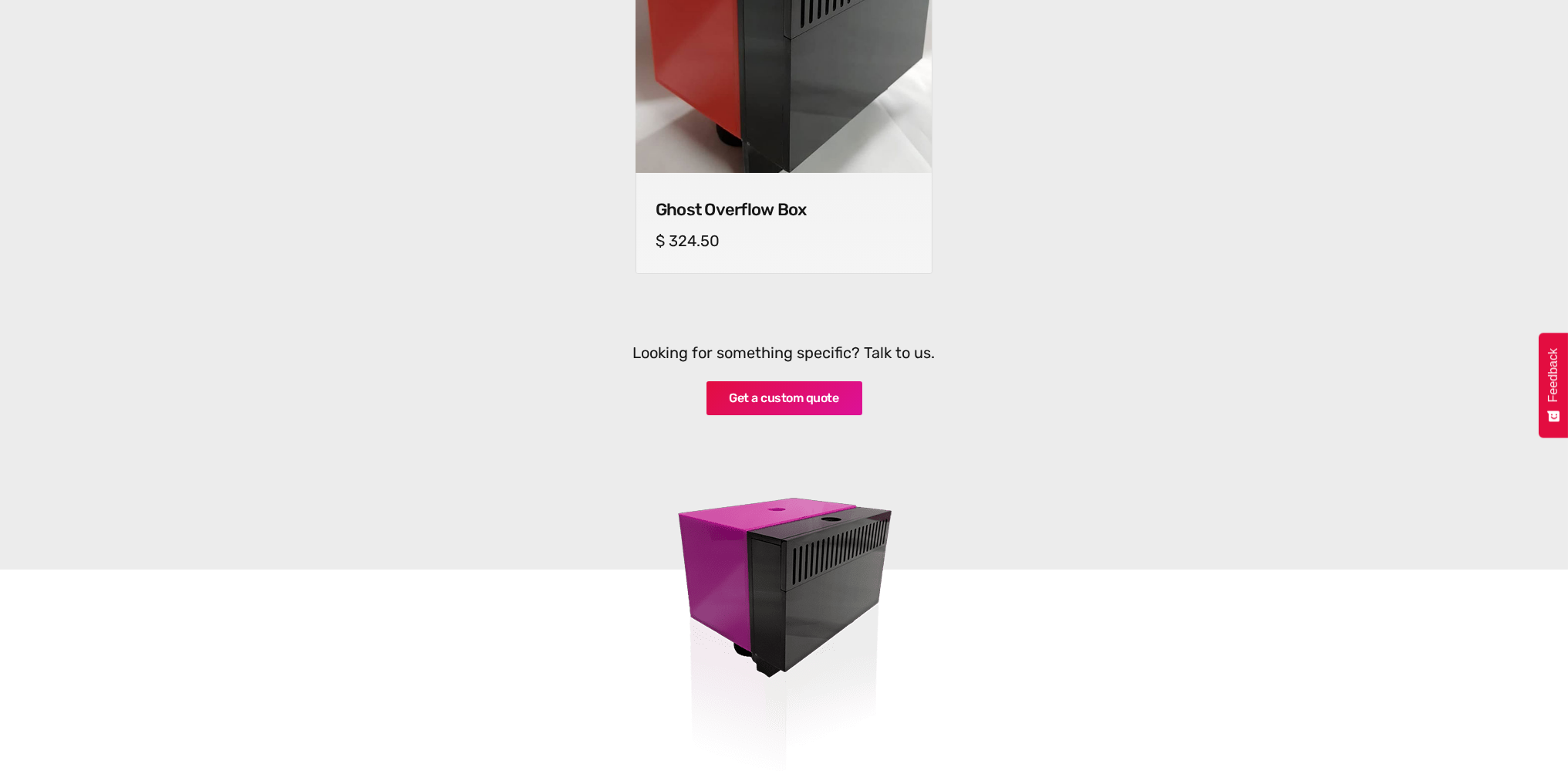
scroll to position [1080, 0]
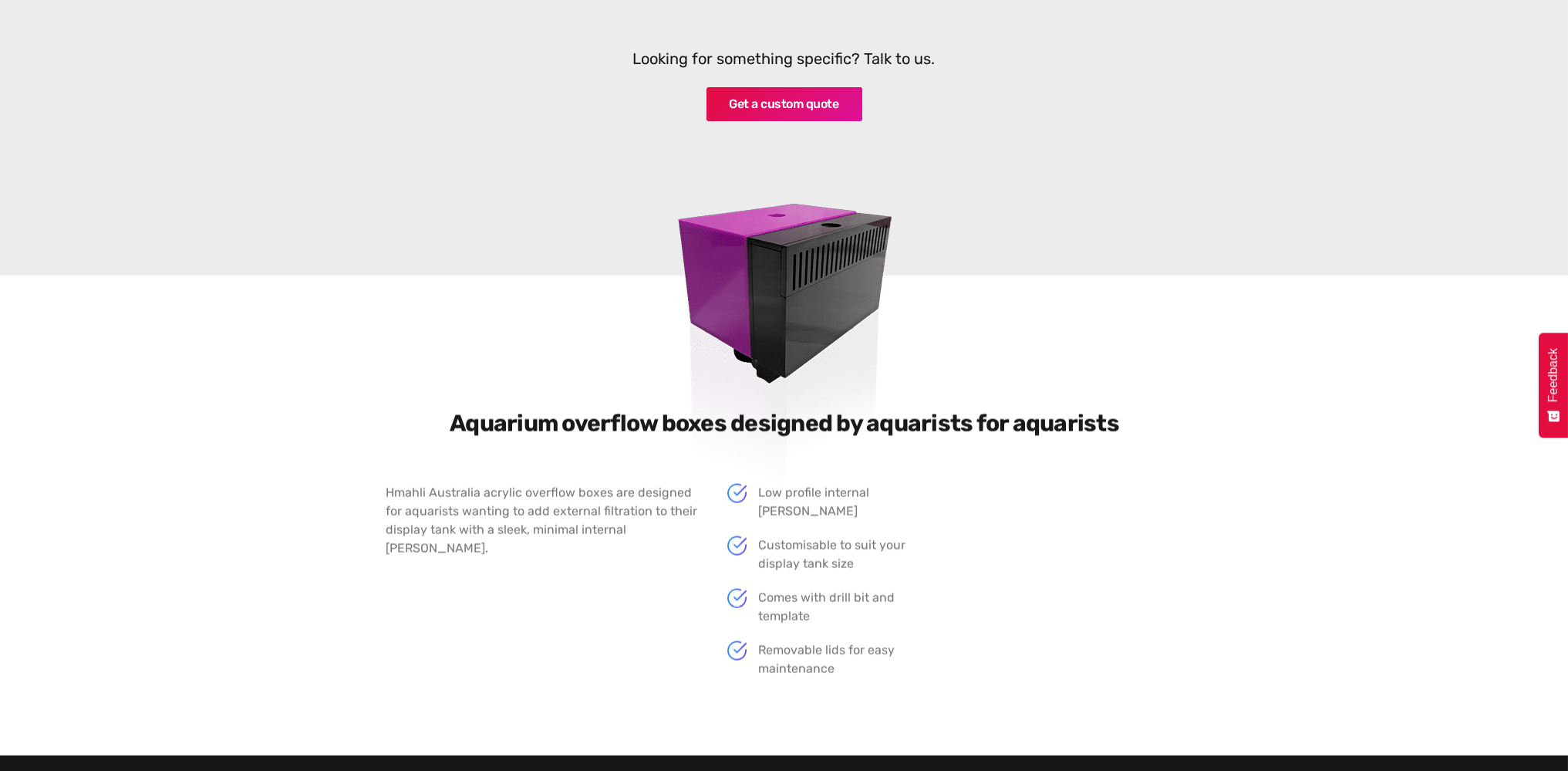
click at [800, 288] on img at bounding box center [784, 306] width 455 height 407
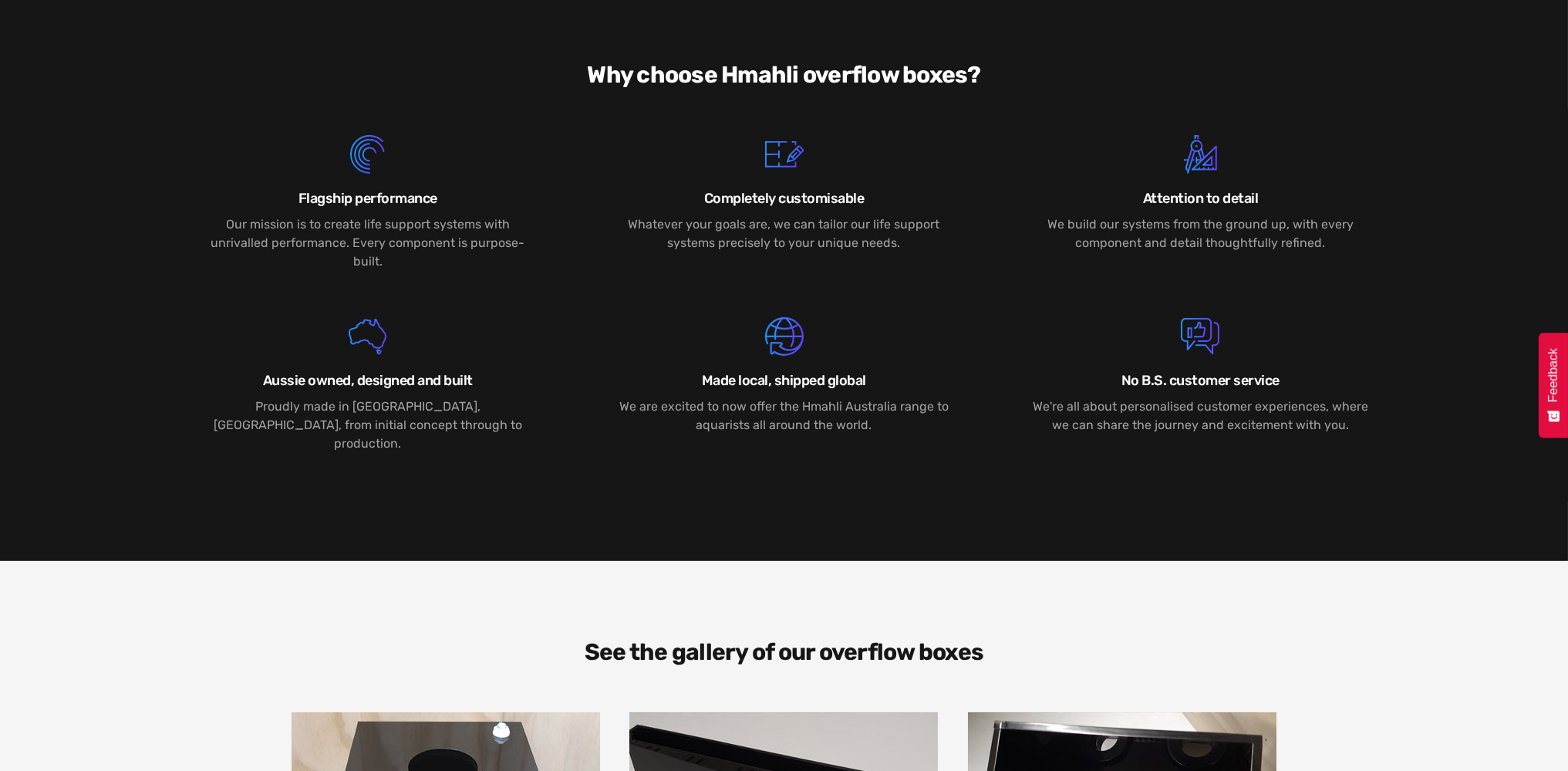
scroll to position [2161, 0]
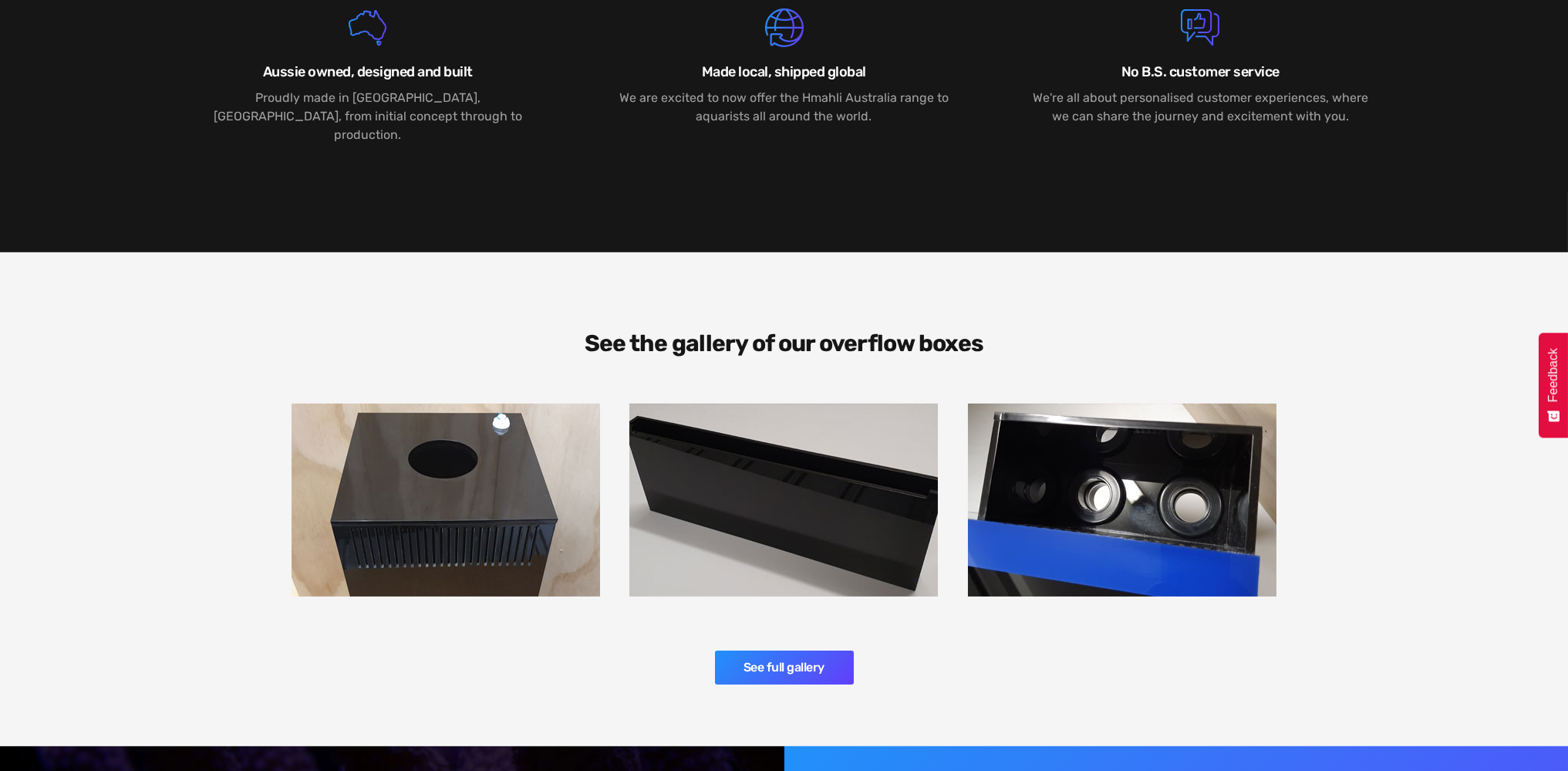
click at [798, 409] on img at bounding box center [783, 500] width 308 height 193
click at [793, 650] on link "See full gallery" at bounding box center [784, 667] width 139 height 34
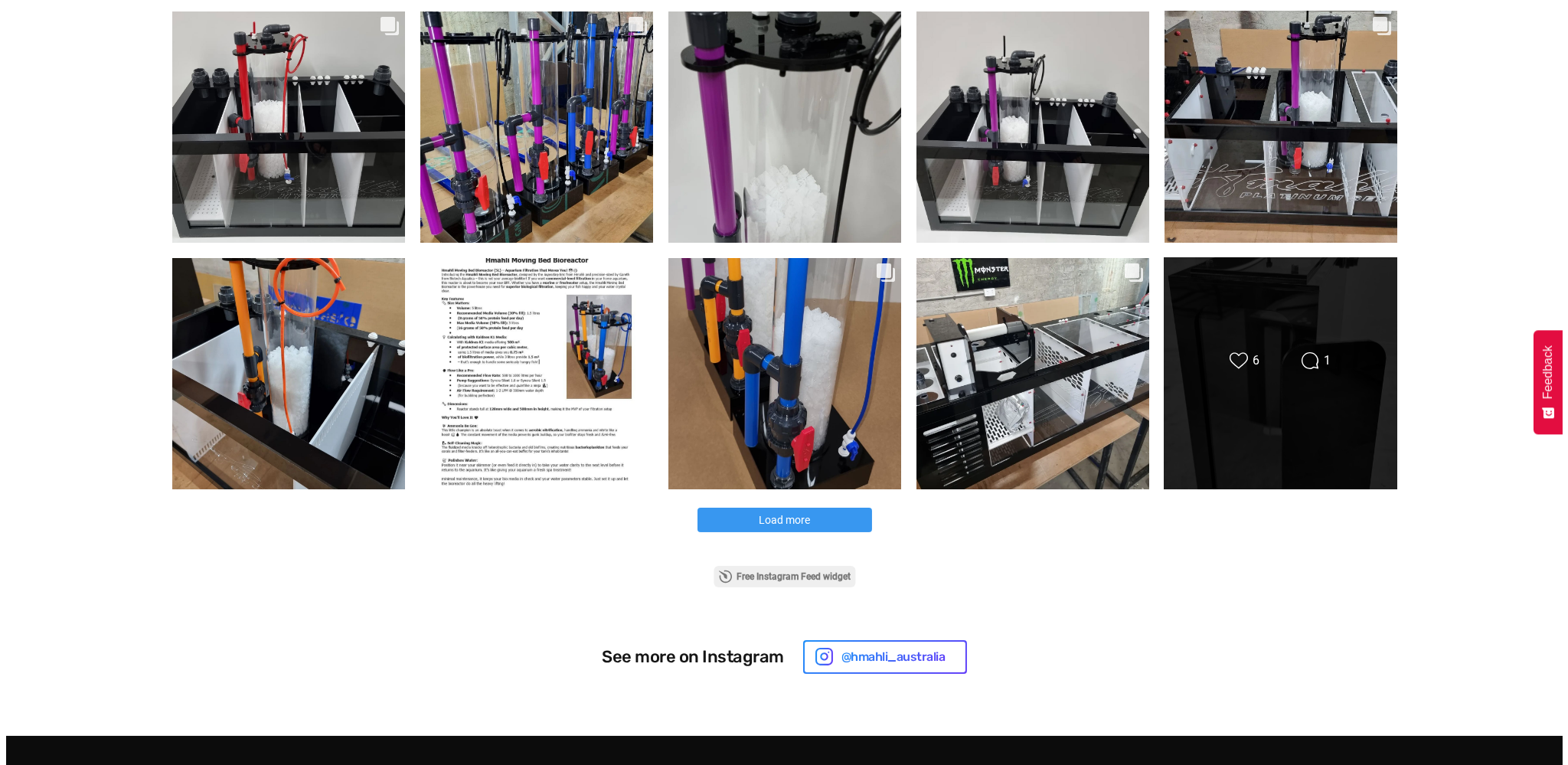
scroll to position [995, 0]
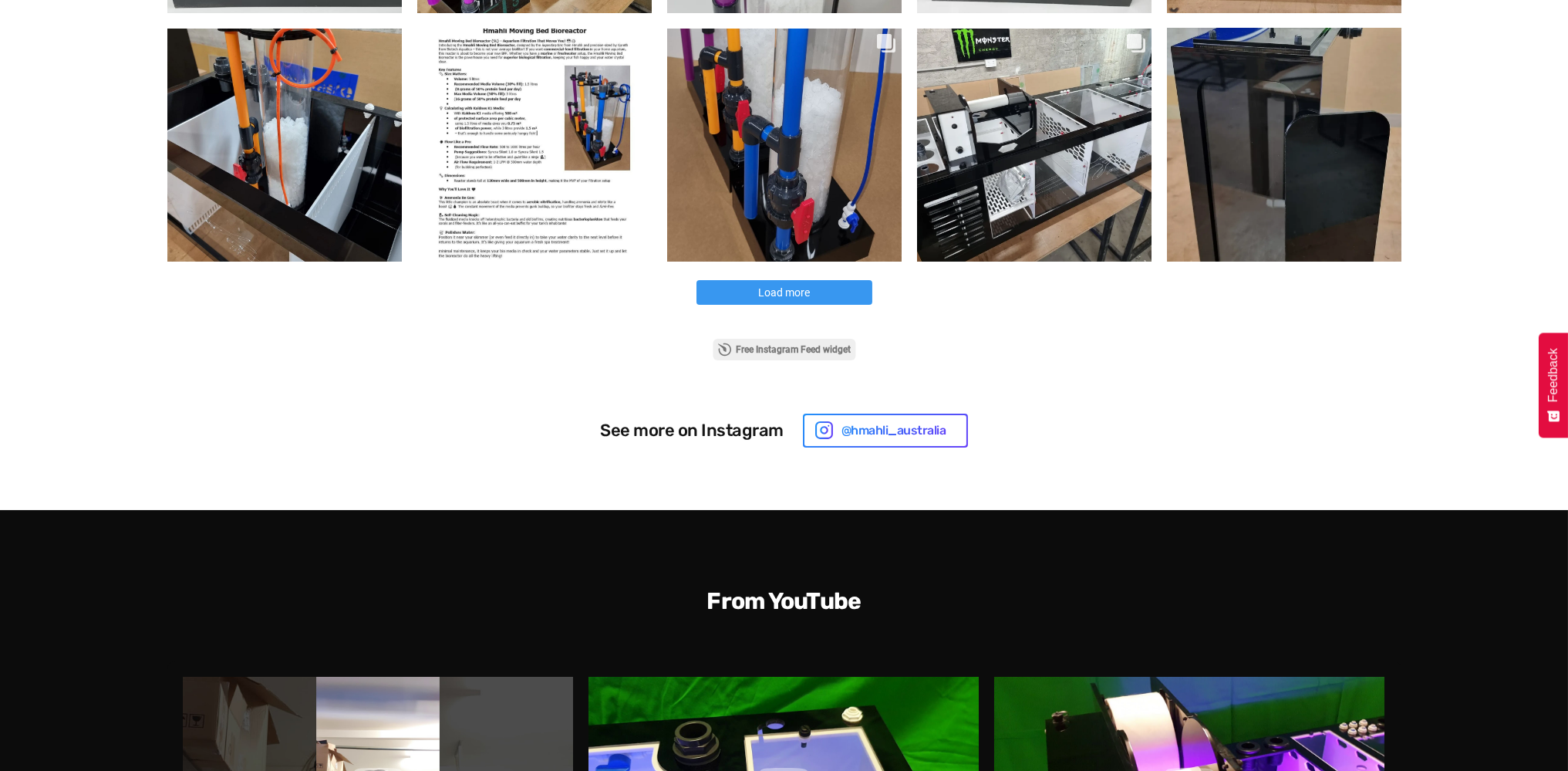
click at [813, 300] on button "Load more" at bounding box center [784, 292] width 176 height 25
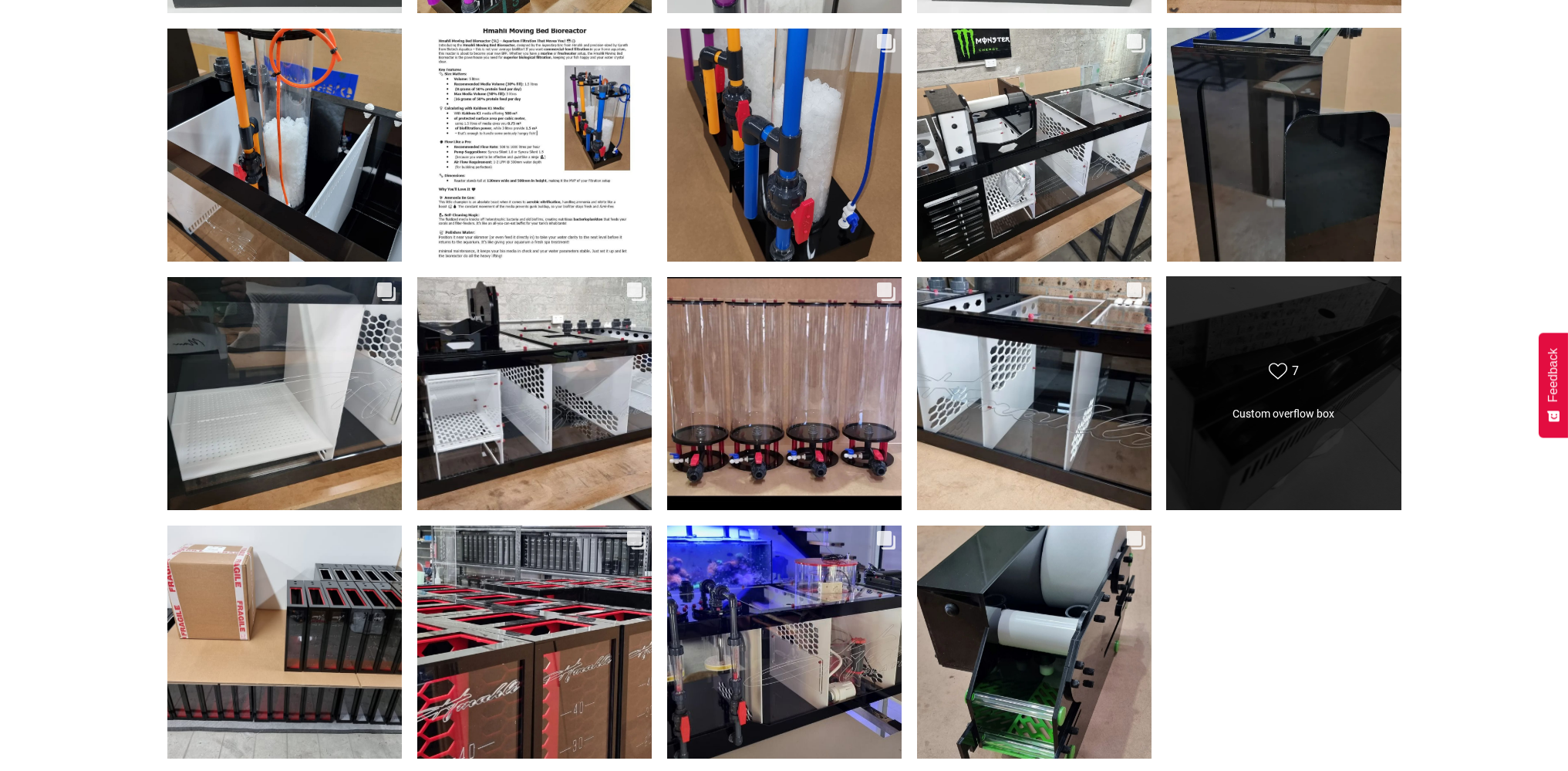
click at [1273, 430] on div "Likes Count 7 Custom overflow box Custom overflow box" at bounding box center [1284, 393] width 236 height 234
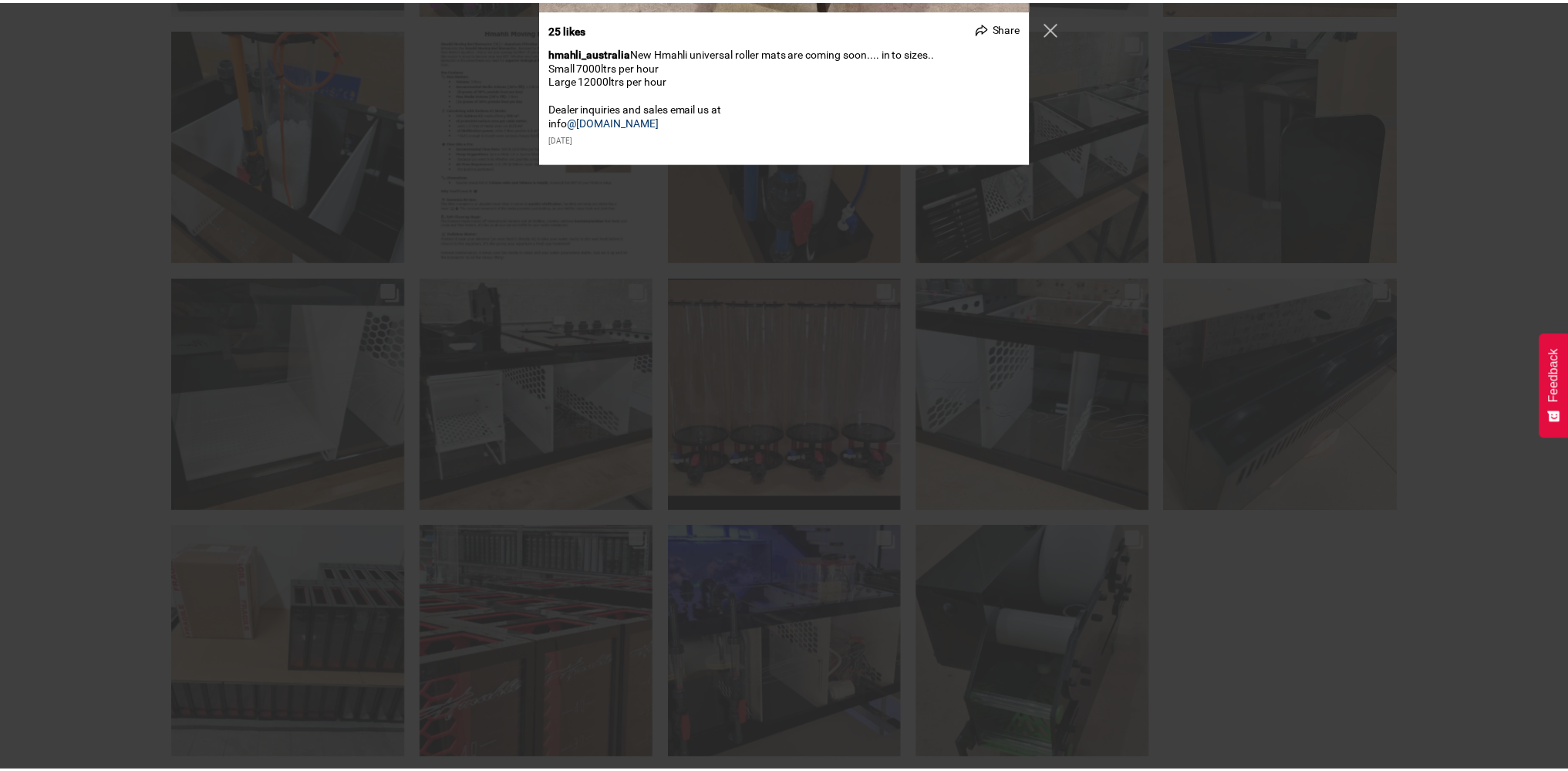
scroll to position [7176, 0]
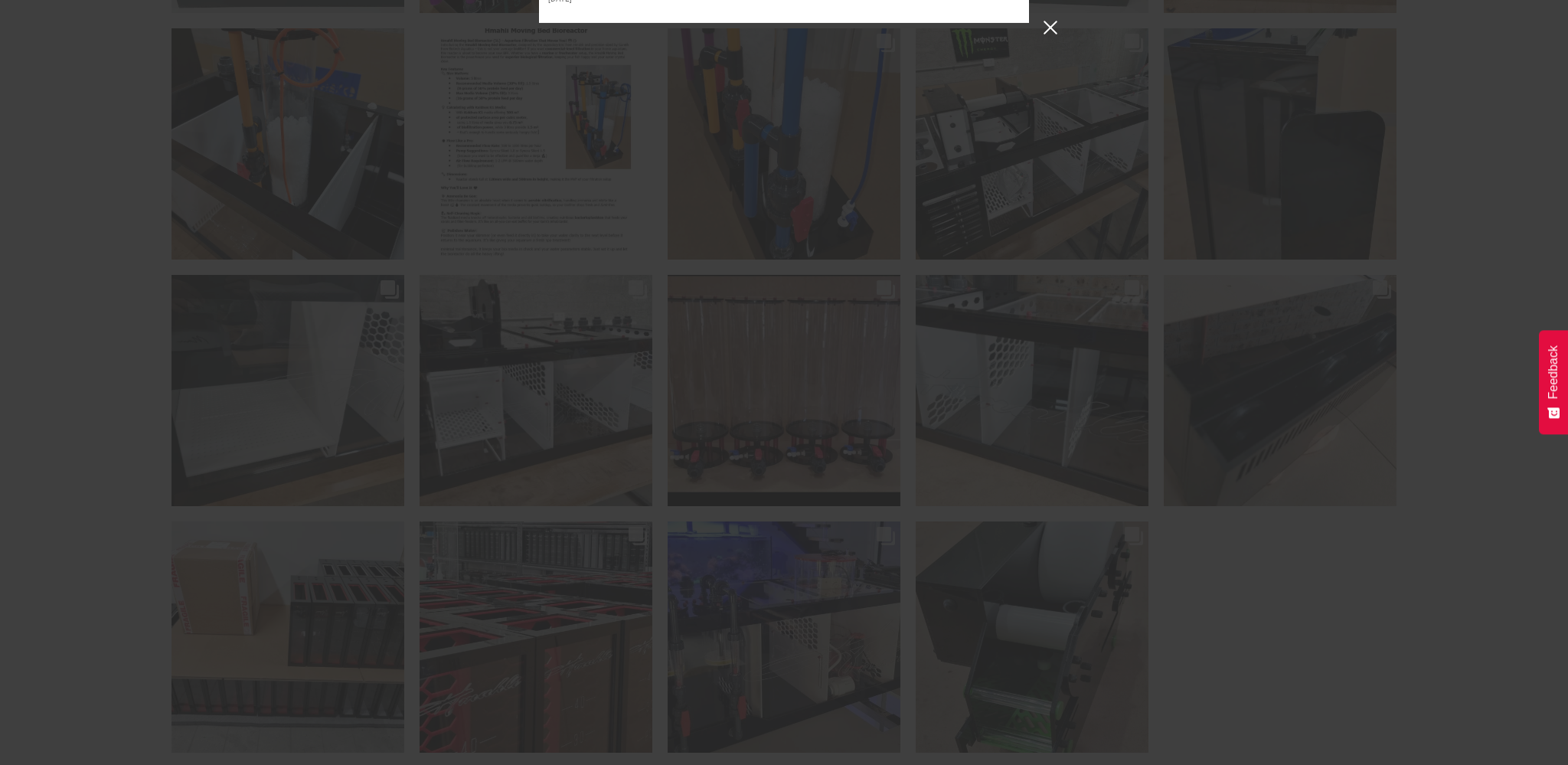
click at [1051, 28] on button "Close Instagram Feed Popup" at bounding box center [1050, 27] width 25 height 25
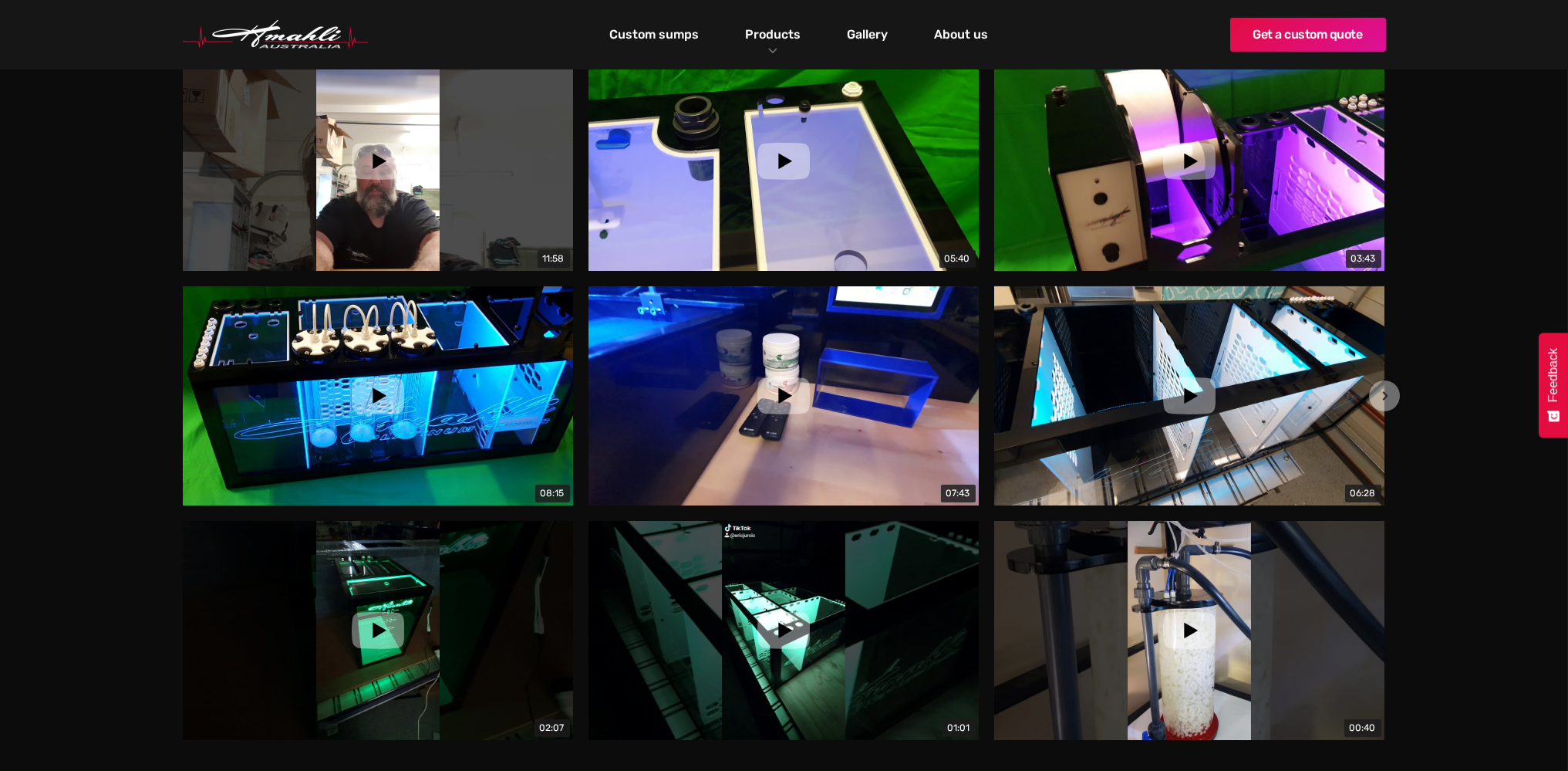
scroll to position [0, 0]
